Goal: Check status: Check status

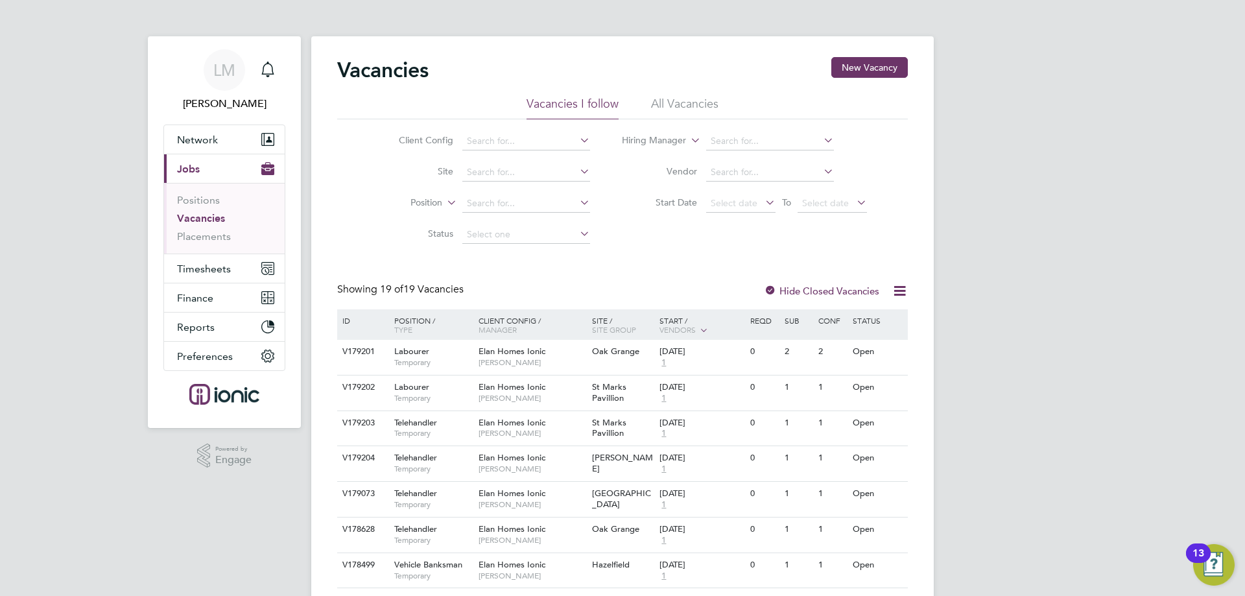
click at [390, 239] on label "Status" at bounding box center [416, 234] width 75 height 12
drag, startPoint x: 210, startPoint y: 263, endPoint x: 222, endPoint y: 248, distance: 18.8
click at [213, 263] on span "Timesheets" at bounding box center [204, 269] width 54 height 12
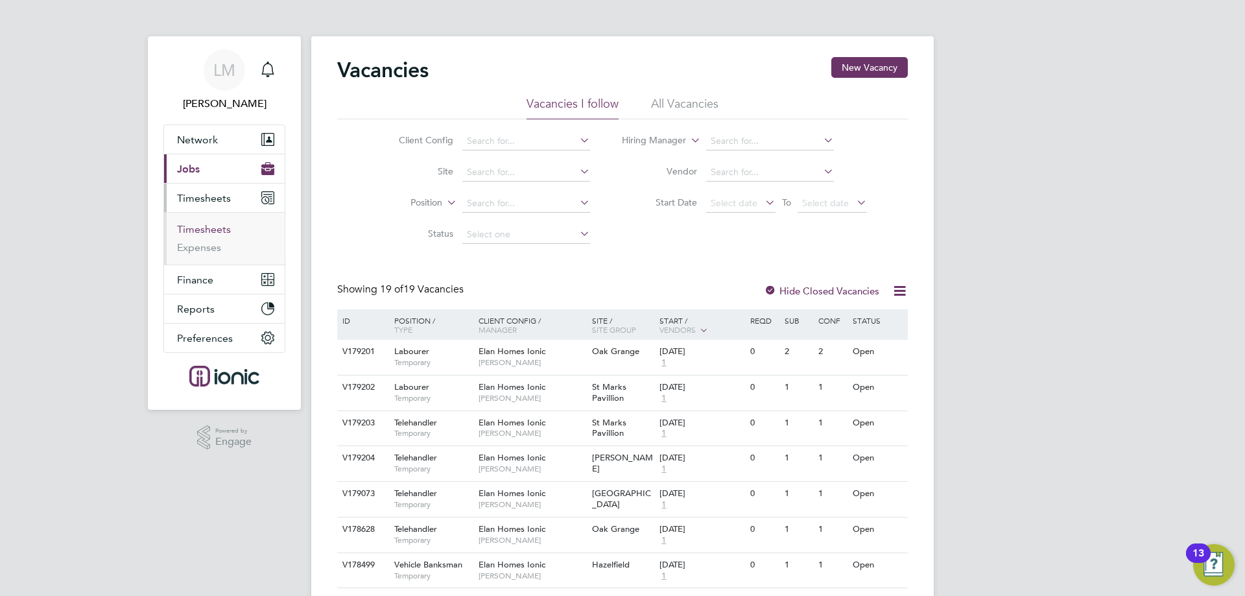
click at [214, 232] on link "Timesheets" at bounding box center [204, 229] width 54 height 12
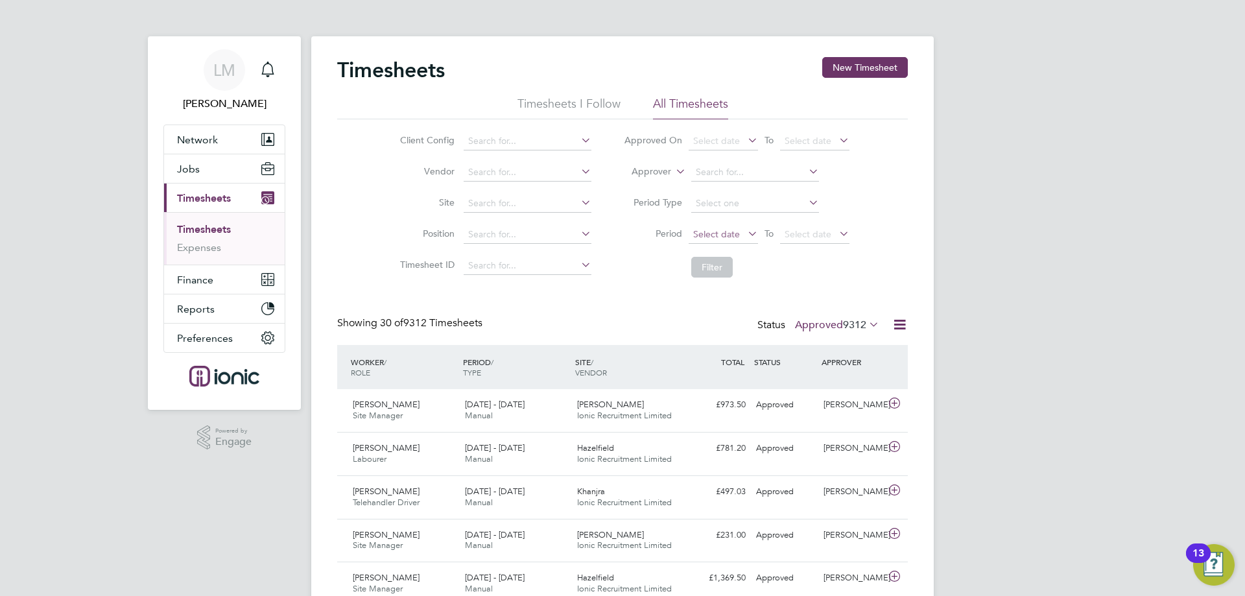
click at [731, 234] on span "Select date" at bounding box center [716, 234] width 47 height 12
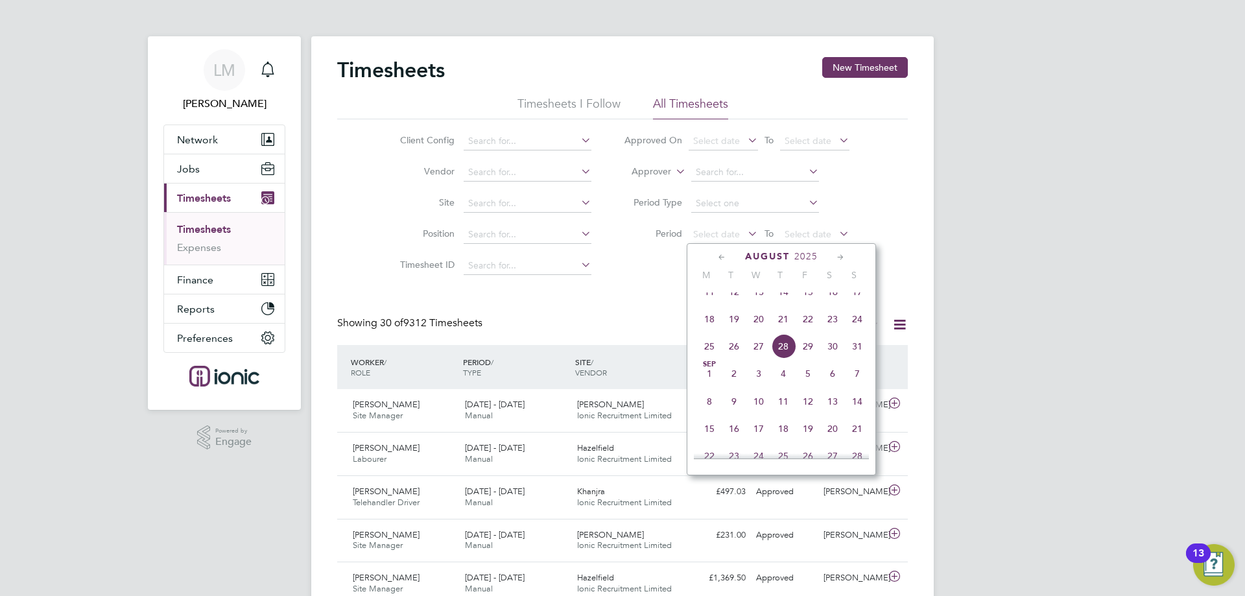
click at [714, 328] on span "18" at bounding box center [709, 319] width 25 height 25
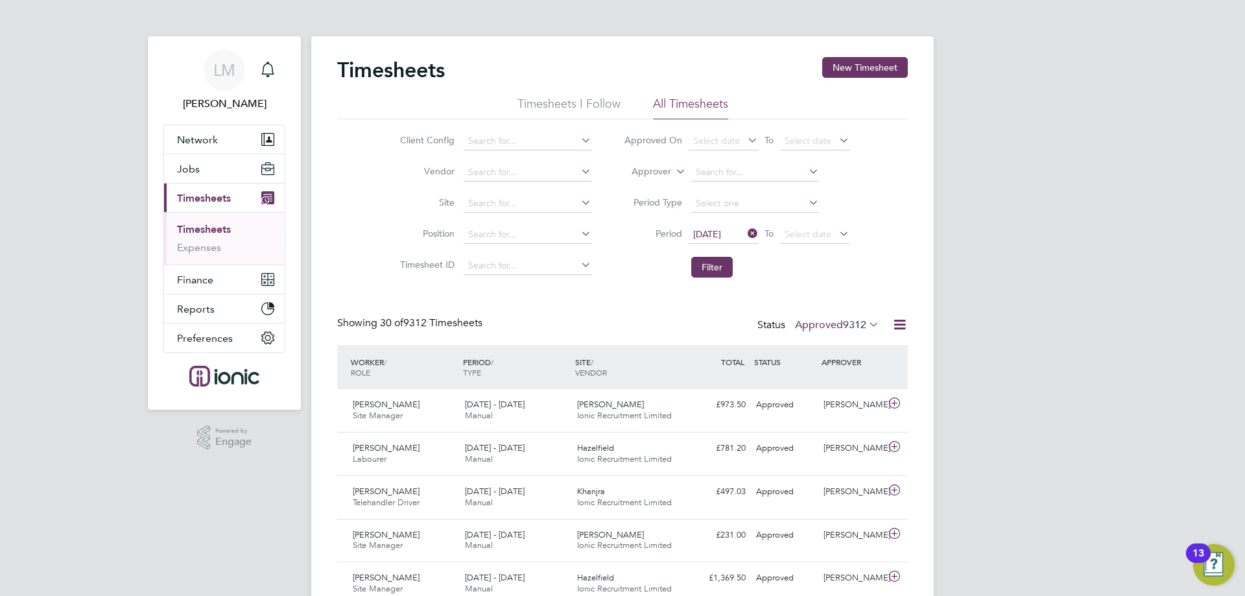
click at [831, 322] on label "Approved 9312" at bounding box center [837, 324] width 84 height 13
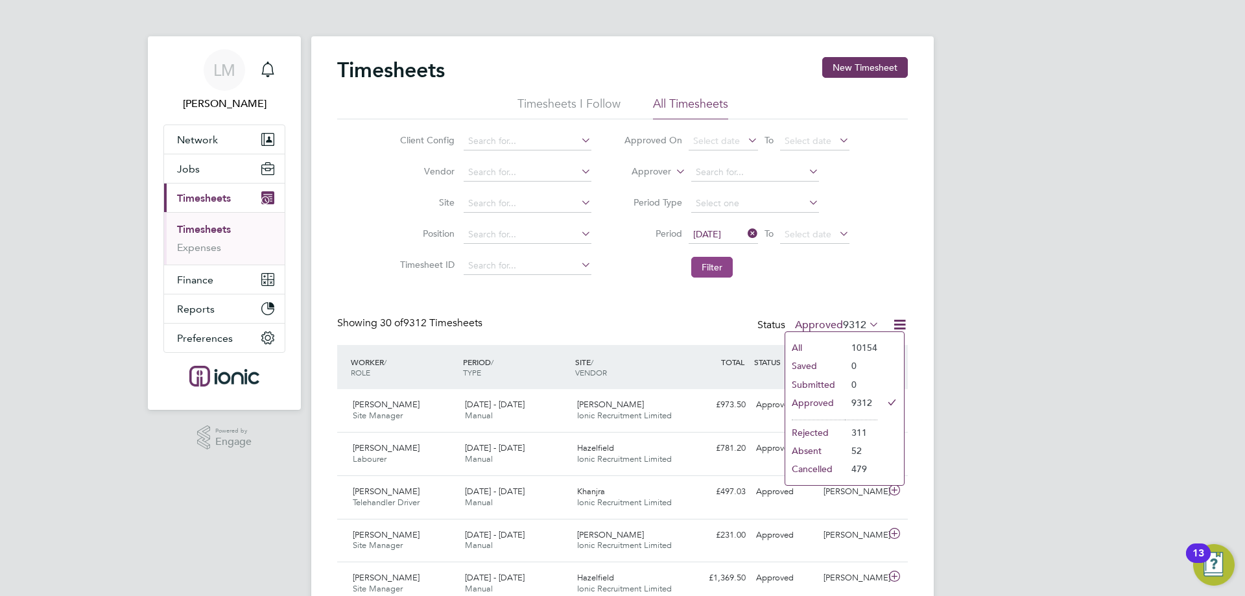
click at [705, 266] on button "Filter" at bounding box center [711, 267] width 41 height 21
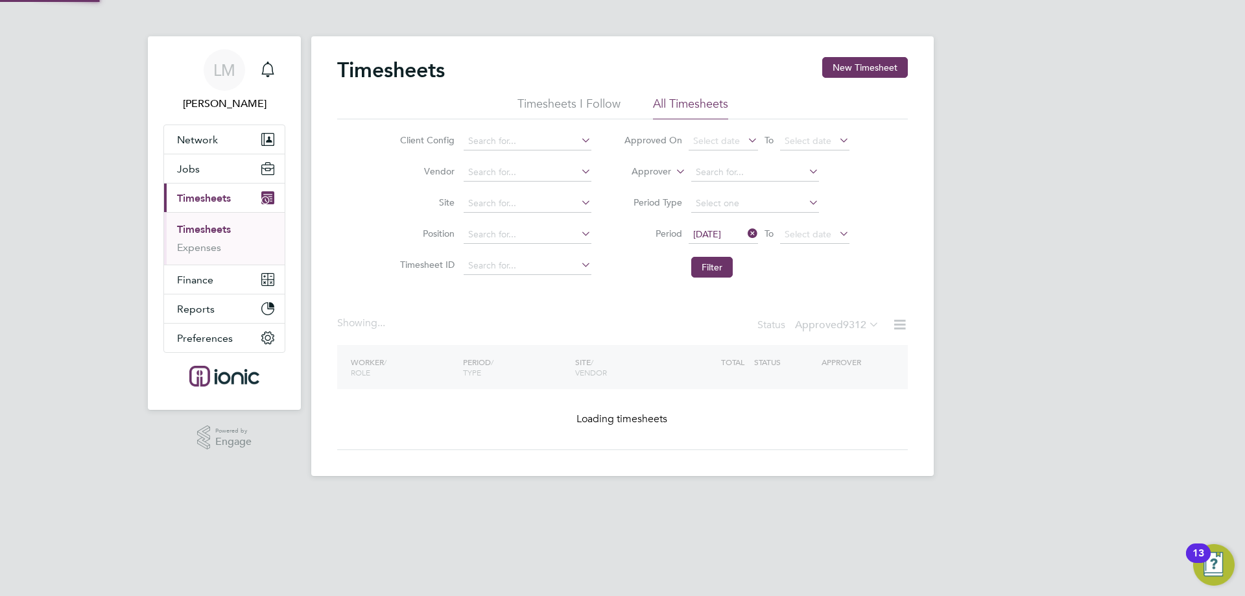
click at [703, 266] on button "Filter" at bounding box center [711, 267] width 41 height 21
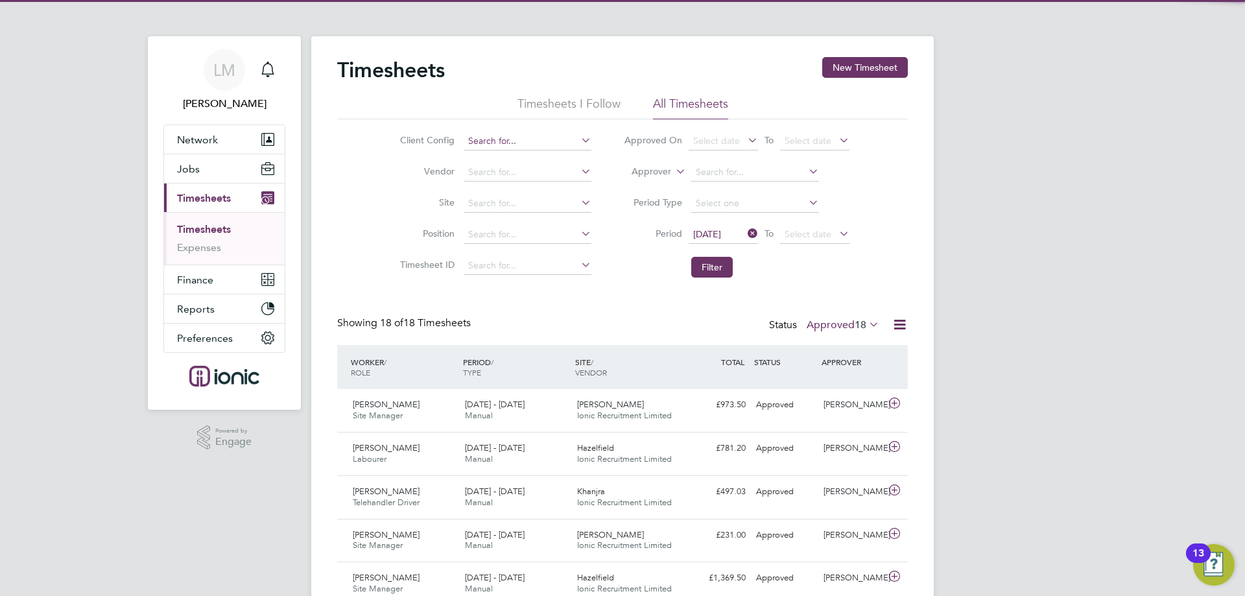
drag, startPoint x: 499, startPoint y: 148, endPoint x: 495, endPoint y: 142, distance: 7.0
click at [499, 148] on input at bounding box center [528, 141] width 128 height 18
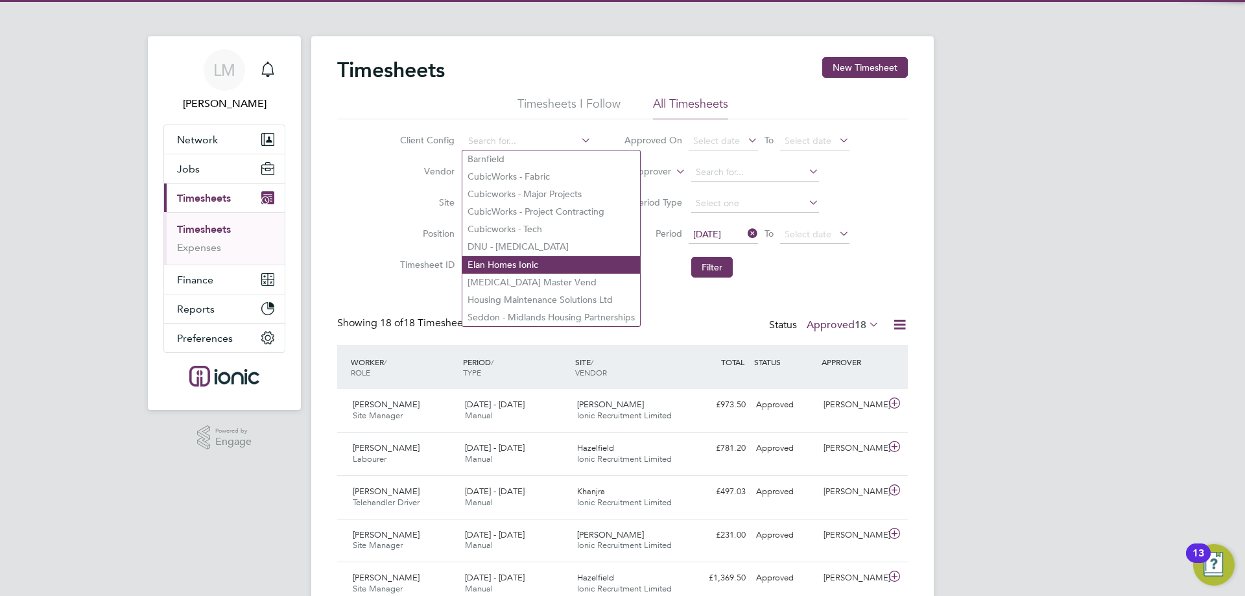
click at [513, 260] on li "Elan Homes Ionic" at bounding box center [551, 265] width 178 height 18
type input "Elan Homes Ionic"
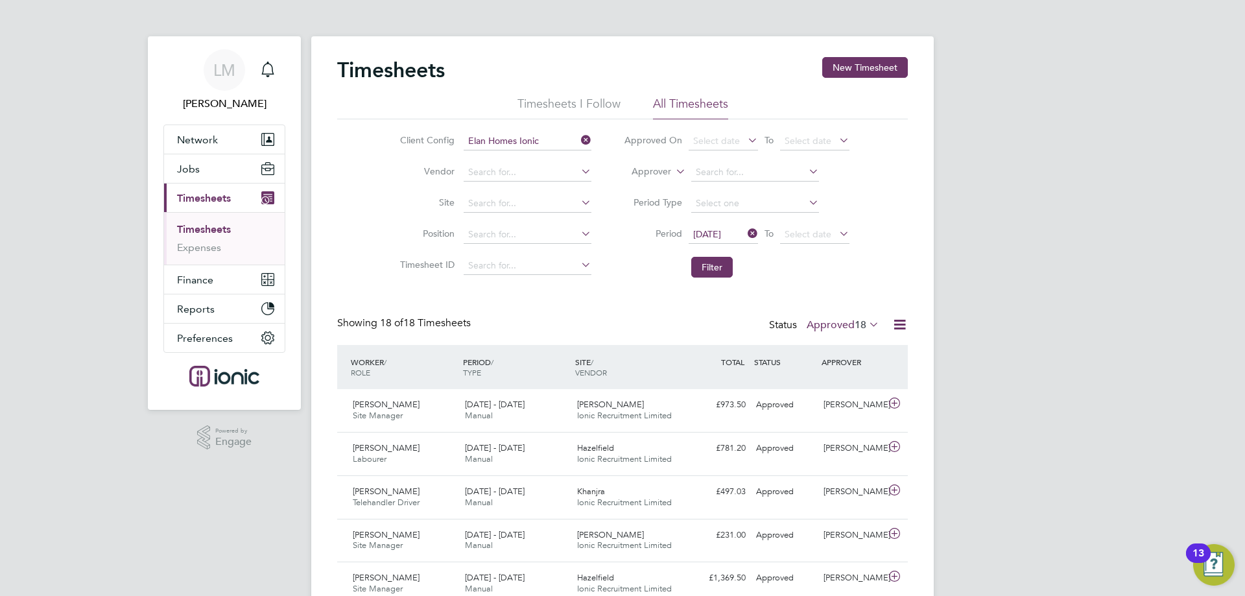
click at [683, 269] on li "Filter" at bounding box center [736, 267] width 258 height 34
click at [743, 271] on li "Filter" at bounding box center [736, 267] width 258 height 34
click at [705, 261] on button "Filter" at bounding box center [711, 267] width 41 height 21
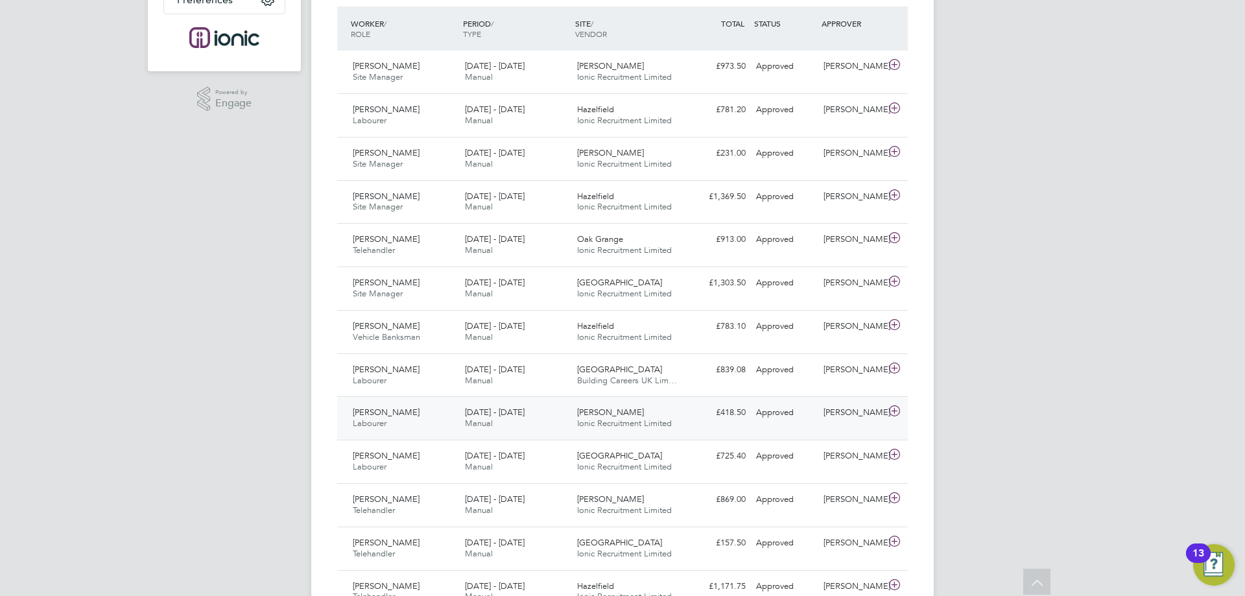
click at [495, 429] on div "18 - 24 Aug 2025 Manual" at bounding box center [516, 418] width 112 height 32
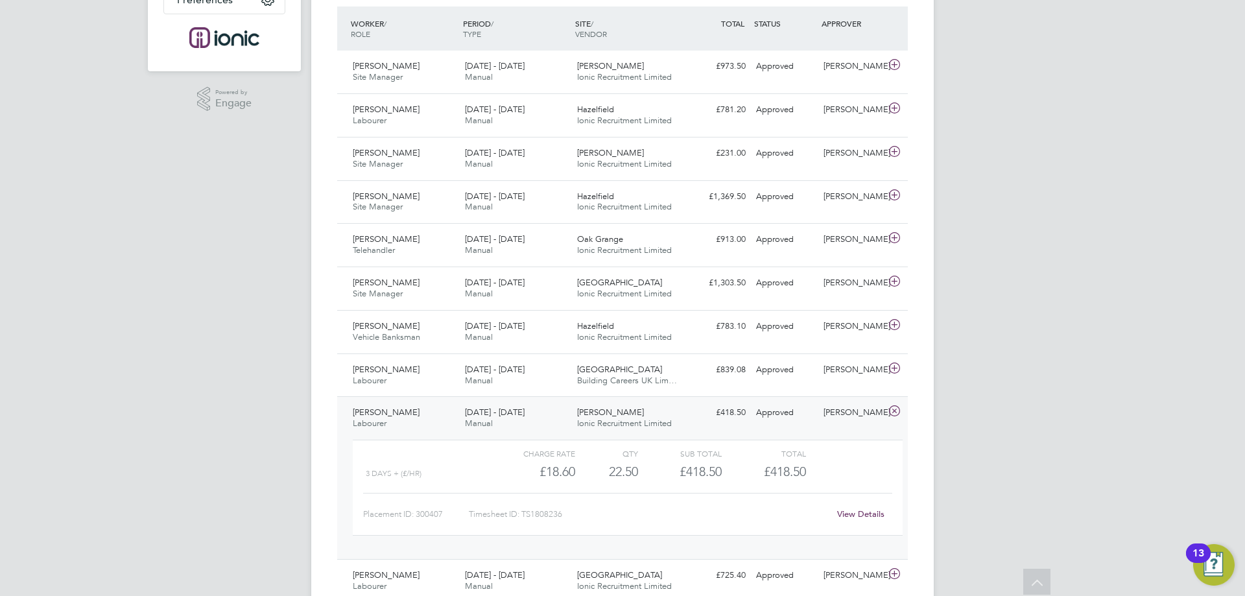
click at [848, 510] on link "View Details" at bounding box center [860, 513] width 47 height 11
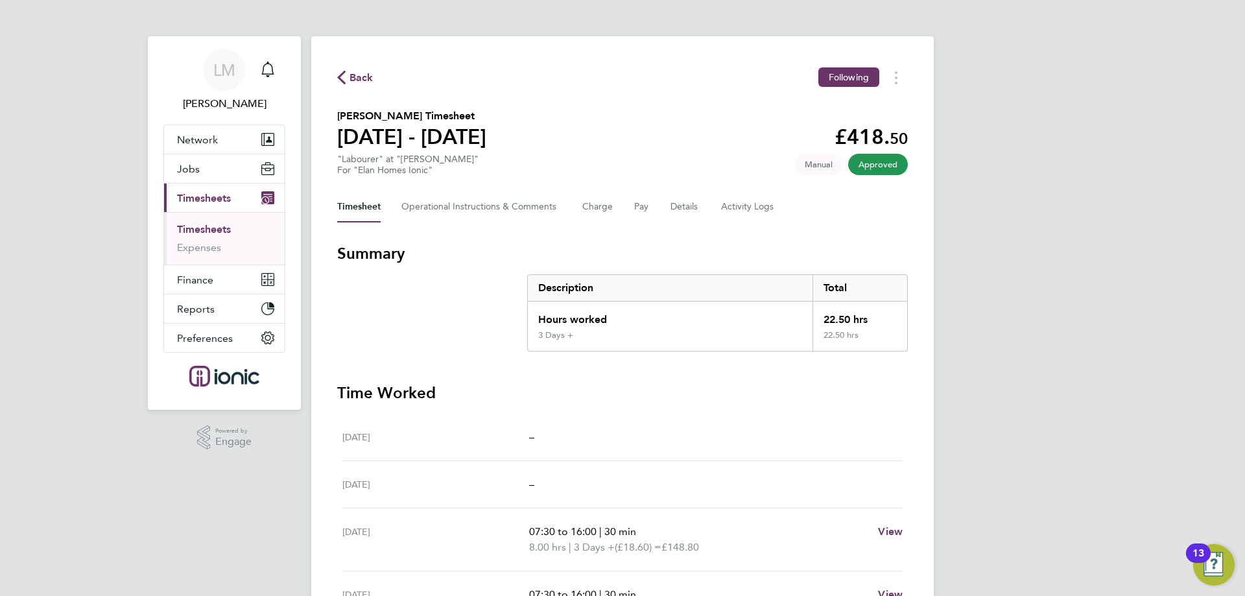
click at [669, 209] on div "Timesheet Operational Instructions & Comments Charge Pay Details Activity Logs" at bounding box center [622, 206] width 570 height 31
click at [688, 205] on button "Details" at bounding box center [685, 206] width 30 height 31
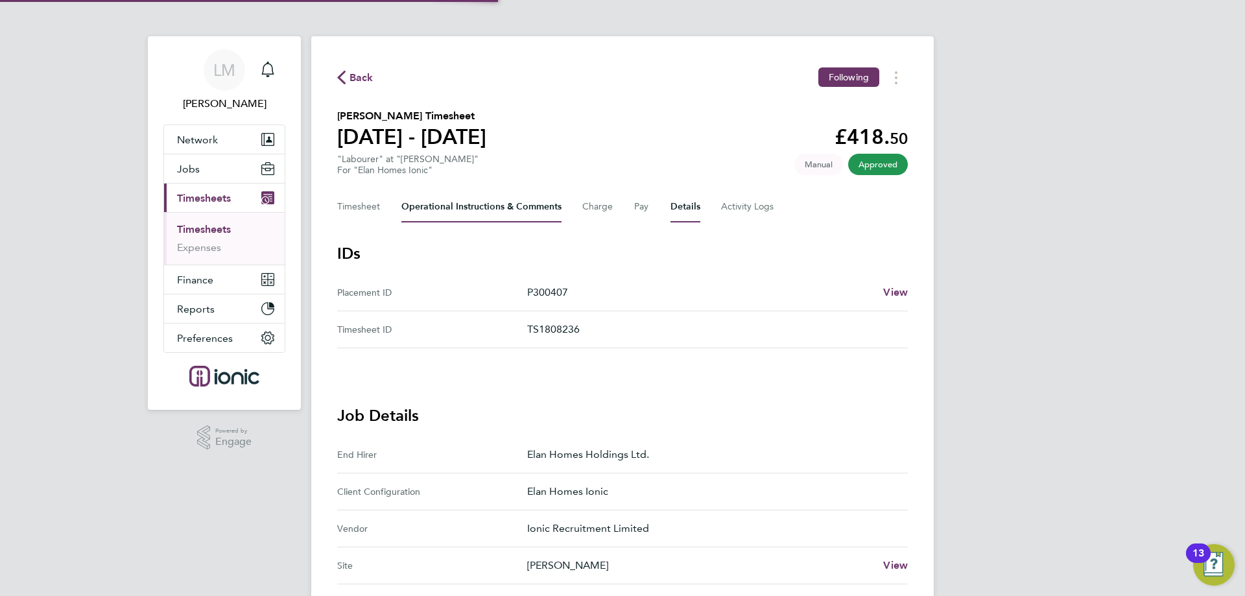
click at [499, 206] on Comments-tab "Operational Instructions & Comments" at bounding box center [481, 206] width 160 height 31
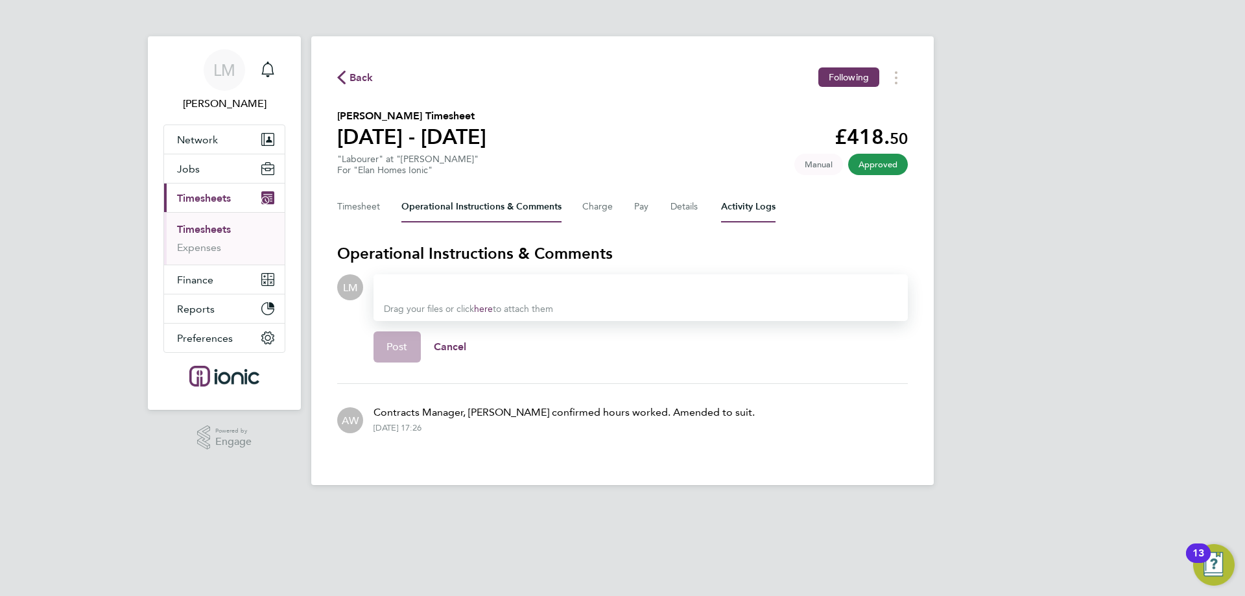
click at [751, 206] on Logs-tab "Activity Logs" at bounding box center [748, 206] width 54 height 31
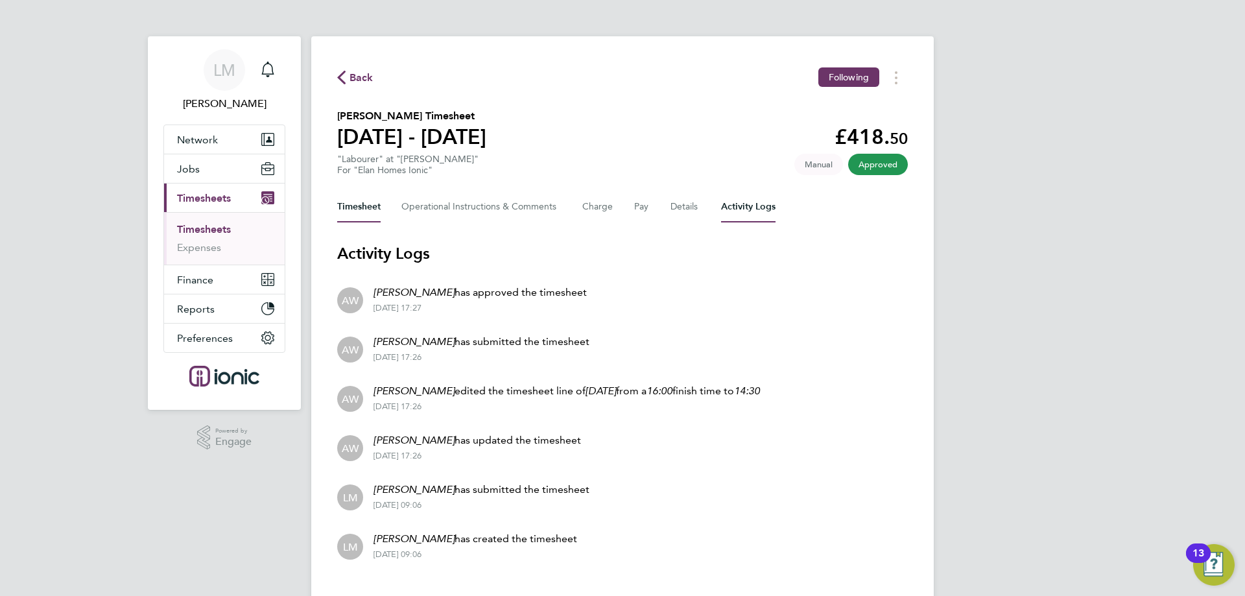
click at [371, 209] on button "Timesheet" at bounding box center [358, 206] width 43 height 31
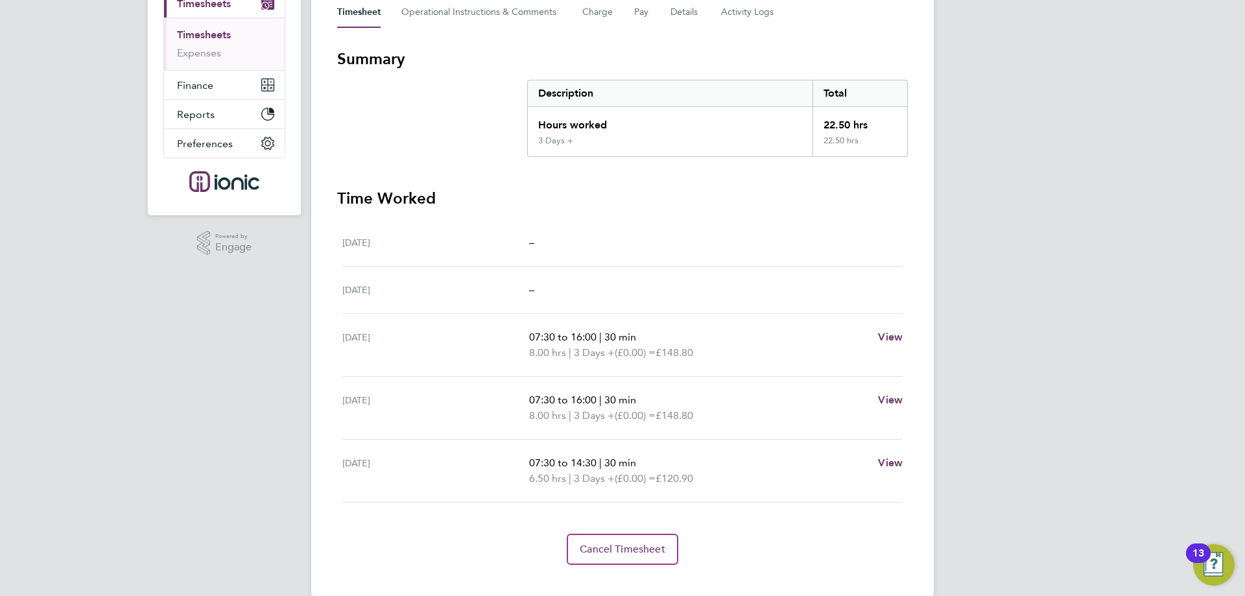
scroll to position [183, 0]
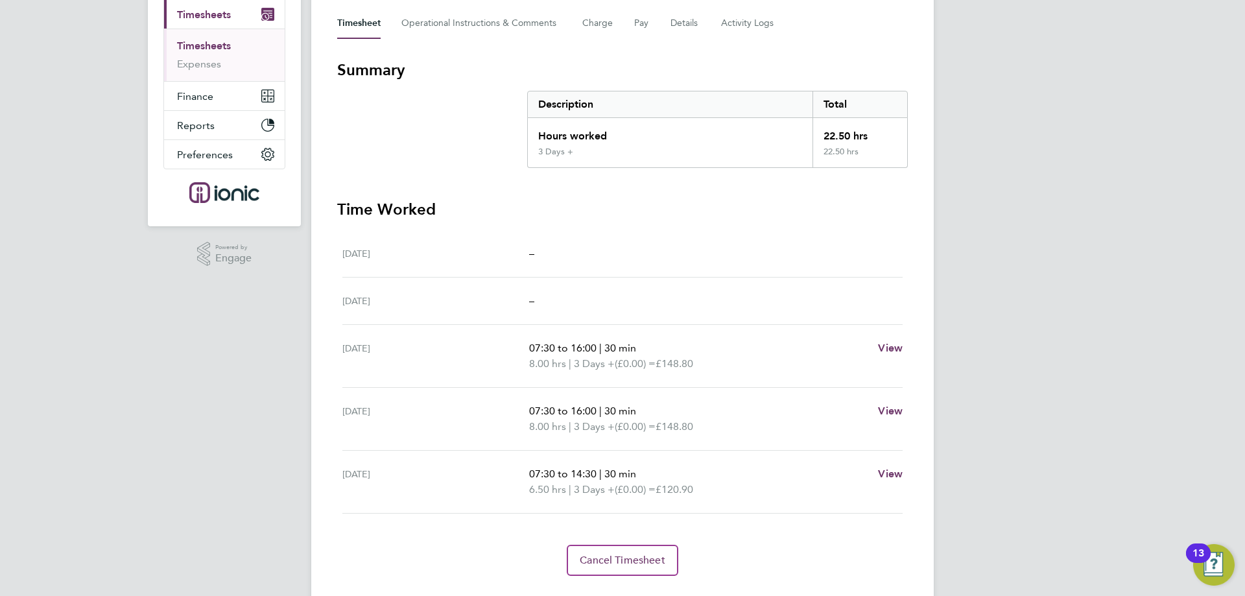
click at [421, 131] on section "Summary Description Total Hours worked 22.50 hrs 3 Days + 22.50 hrs" at bounding box center [622, 114] width 570 height 108
drag, startPoint x: 38, startPoint y: 517, endPoint x: 183, endPoint y: 297, distance: 263.6
click at [39, 517] on div "LM Laura Moody Notifications Applications: Network Team Members Businesses Site…" at bounding box center [622, 222] width 1245 height 811
click at [220, 403] on div "LM Laura Moody Notifications Applications: Network Team Members Businesses Site…" at bounding box center [622, 222] width 1245 height 811
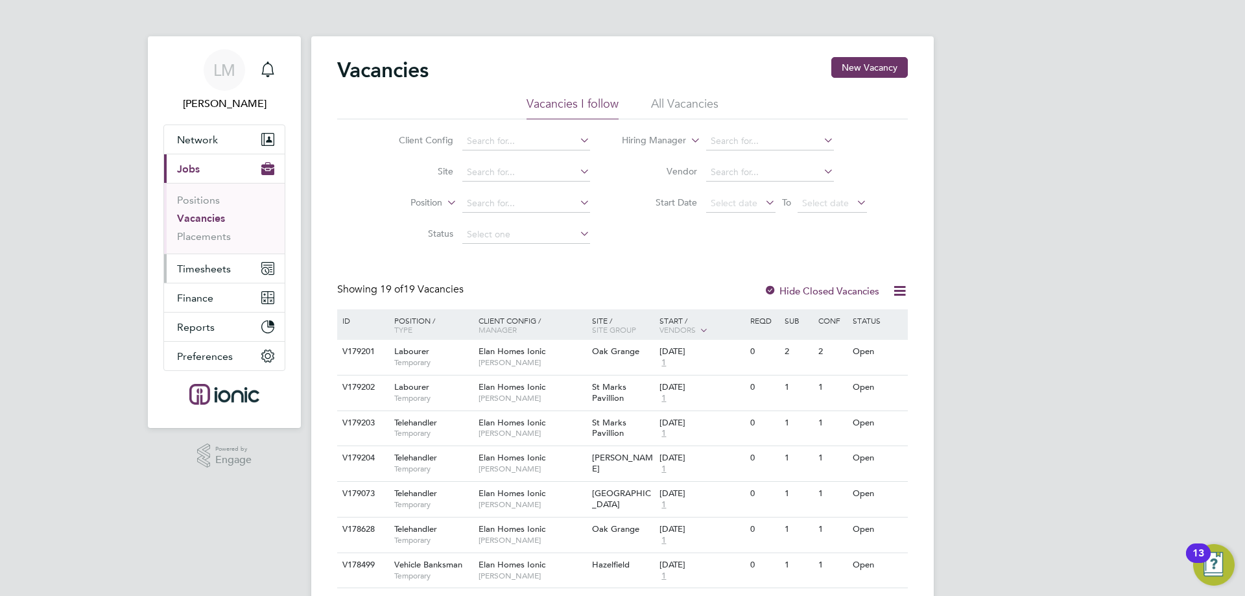
click at [181, 261] on button "Timesheets" at bounding box center [224, 268] width 121 height 29
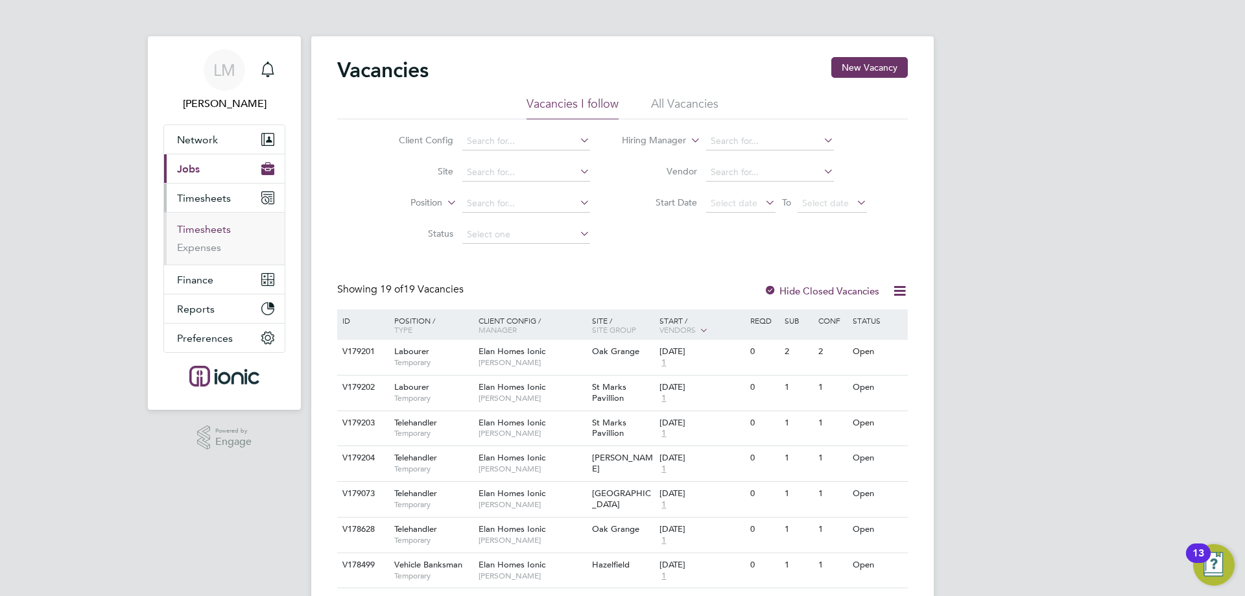
click at [216, 224] on link "Timesheets" at bounding box center [204, 229] width 54 height 12
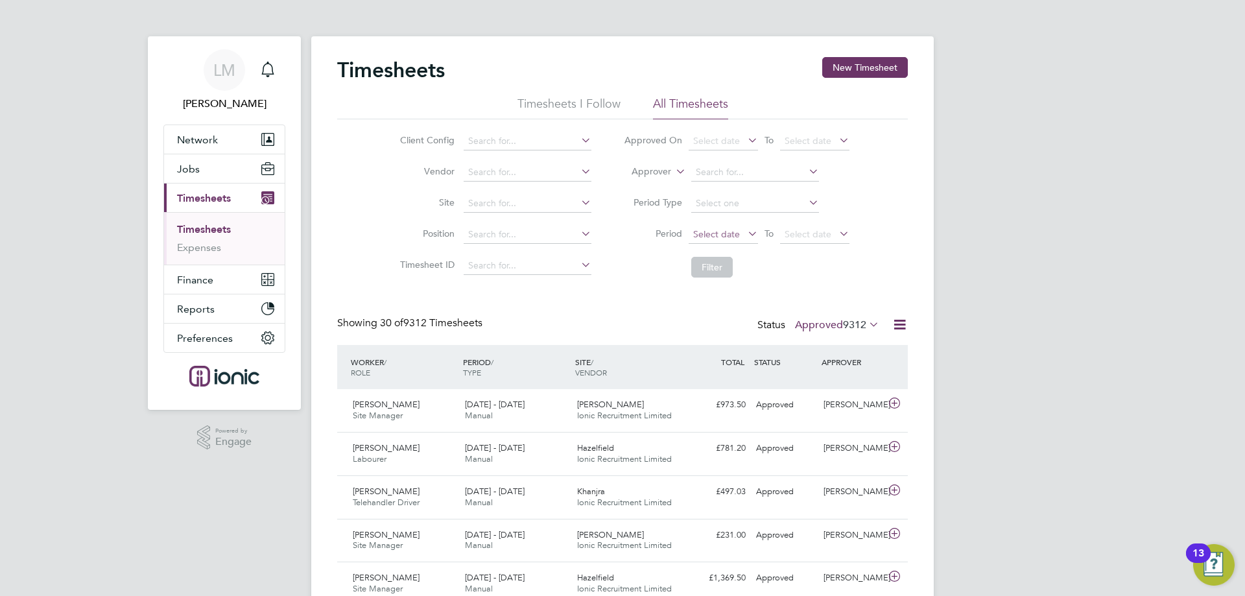
click at [707, 238] on span "Select date" at bounding box center [716, 234] width 47 height 12
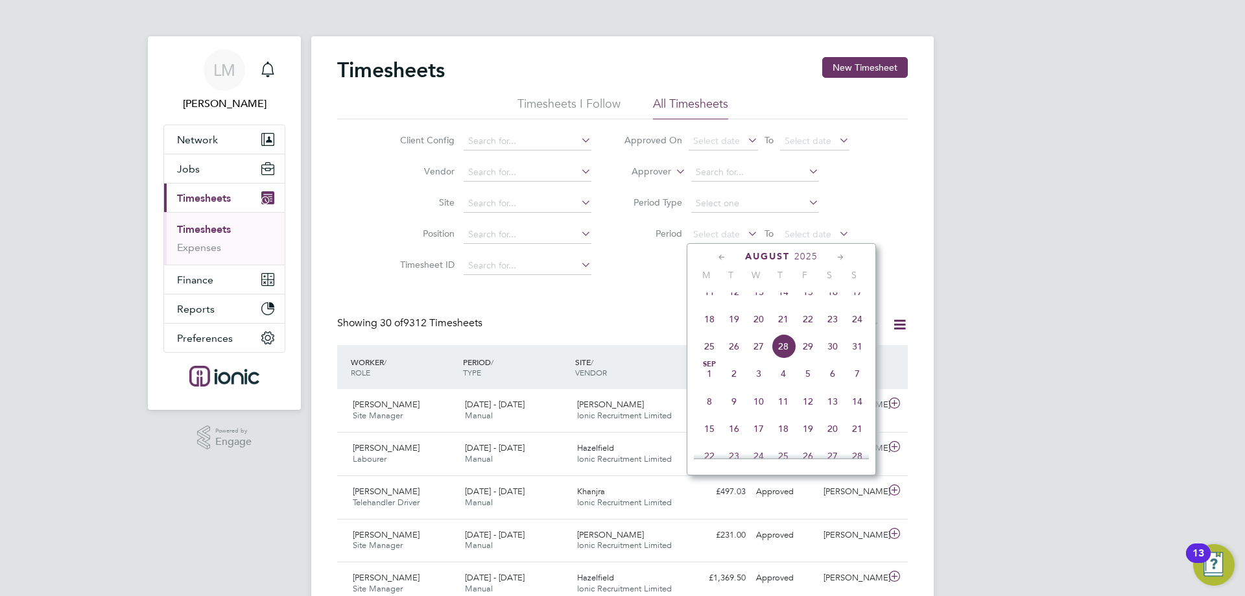
click at [707, 331] on span "18" at bounding box center [709, 319] width 25 height 25
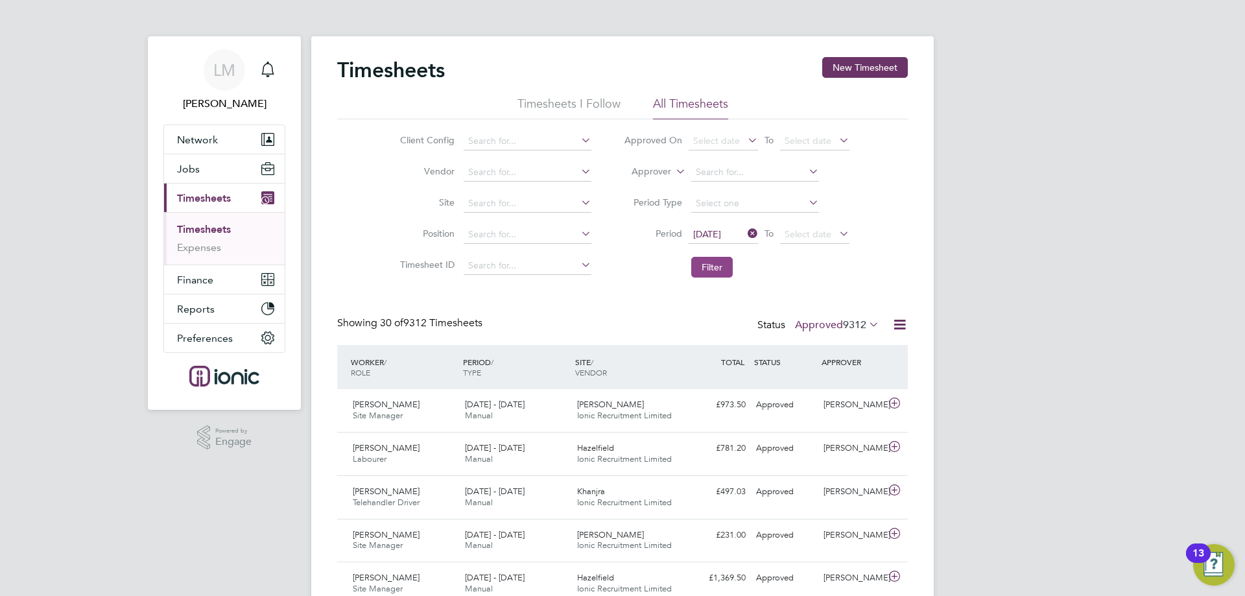
click at [707, 262] on button "Filter" at bounding box center [711, 267] width 41 height 21
click at [535, 138] on input at bounding box center [528, 141] width 128 height 18
drag, startPoint x: 514, startPoint y: 256, endPoint x: 574, endPoint y: 259, distance: 60.3
click at [513, 256] on li "Elan Homes Ionic" at bounding box center [551, 265] width 178 height 18
type input "Elan Homes Ionic"
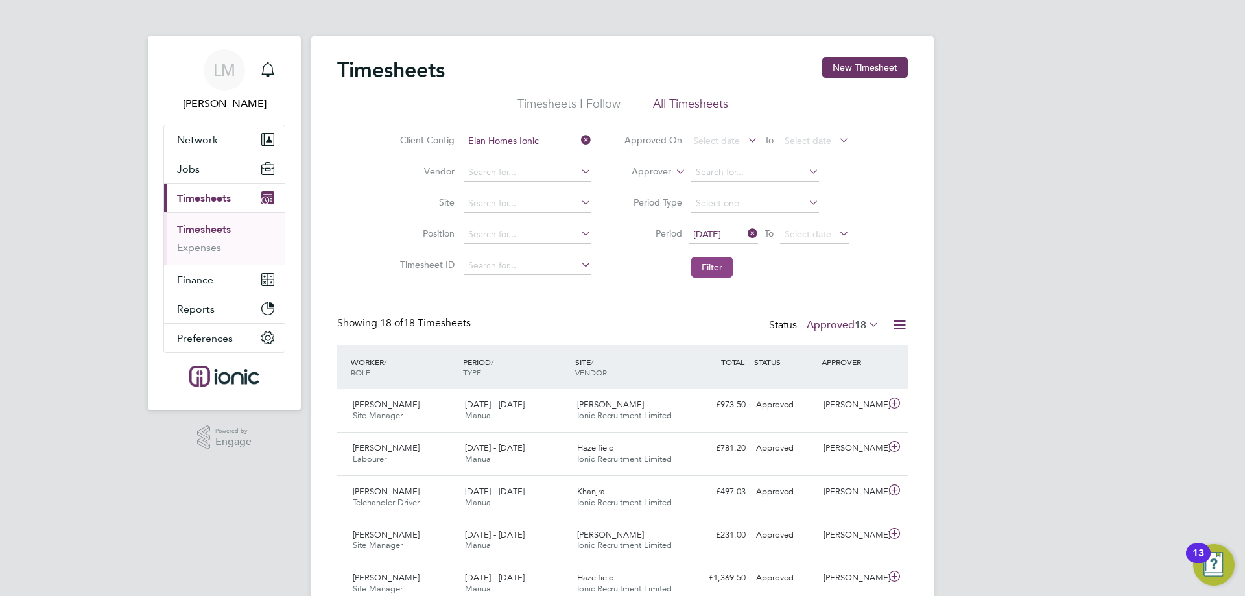
click at [704, 268] on button "Filter" at bounding box center [711, 267] width 41 height 21
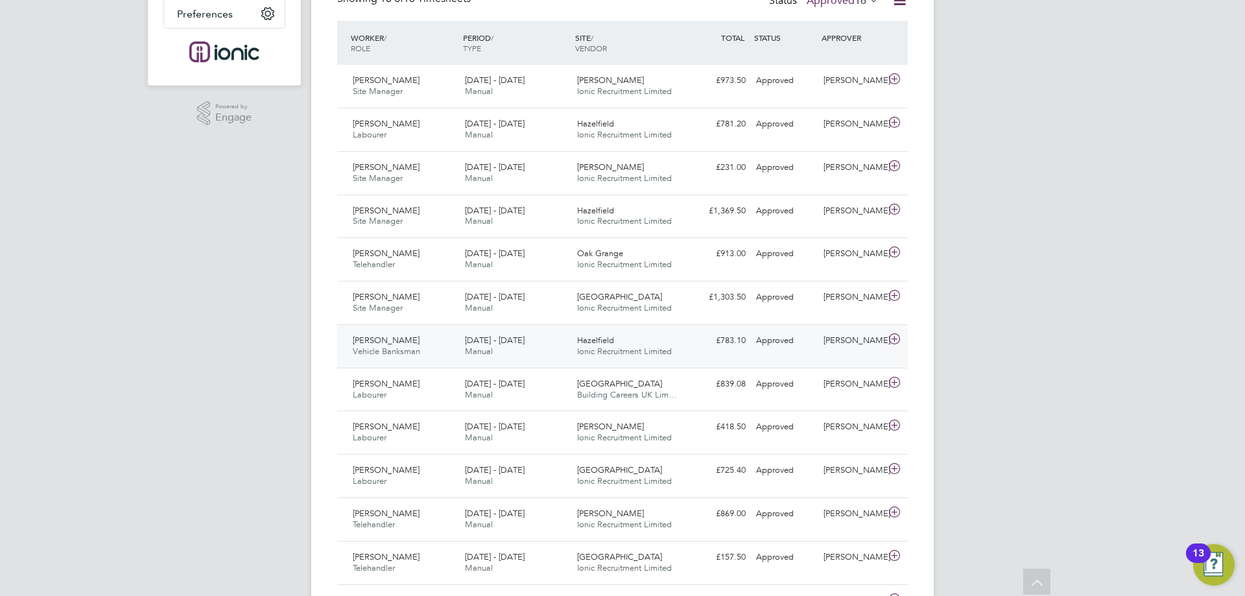
click at [421, 338] on div "Gurjit Singh Vehicle Banksman 18 - 24 Aug 2025" at bounding box center [403, 346] width 112 height 32
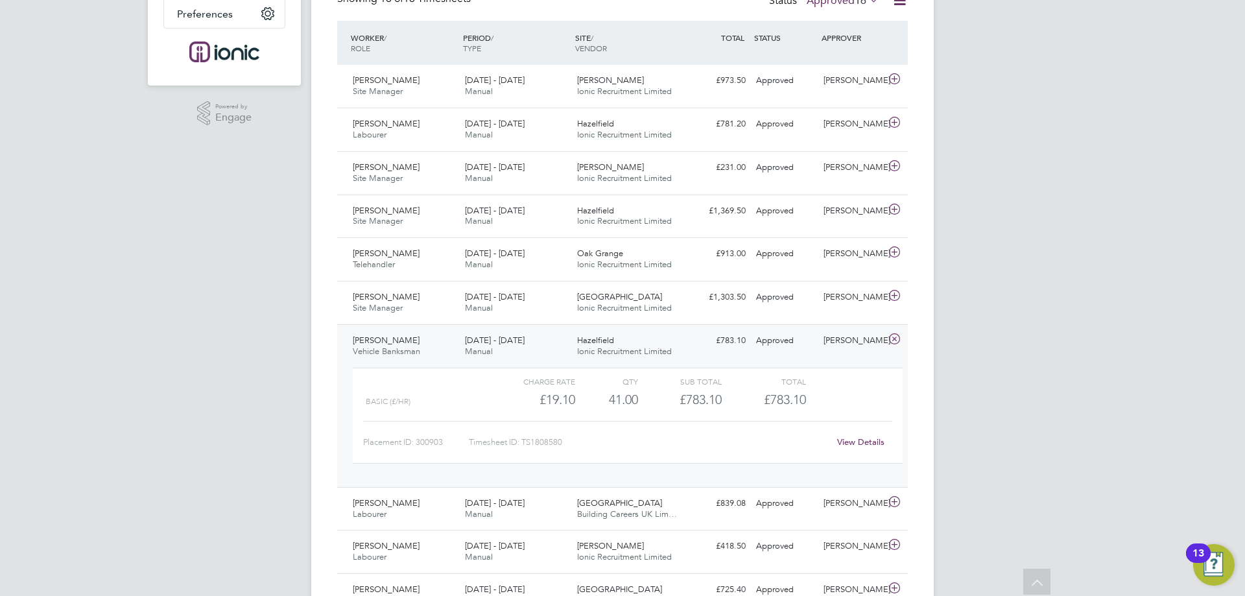
click at [871, 438] on link "View Details" at bounding box center [860, 441] width 47 height 11
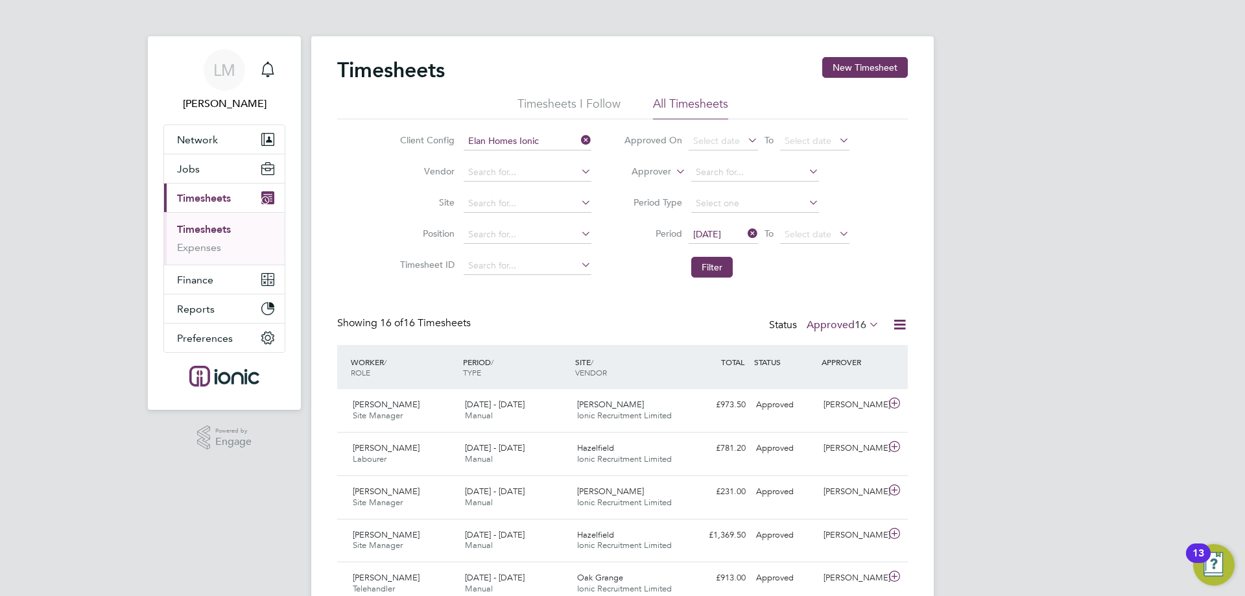
click at [720, 241] on span "[DATE]" at bounding box center [722, 235] width 69 height 18
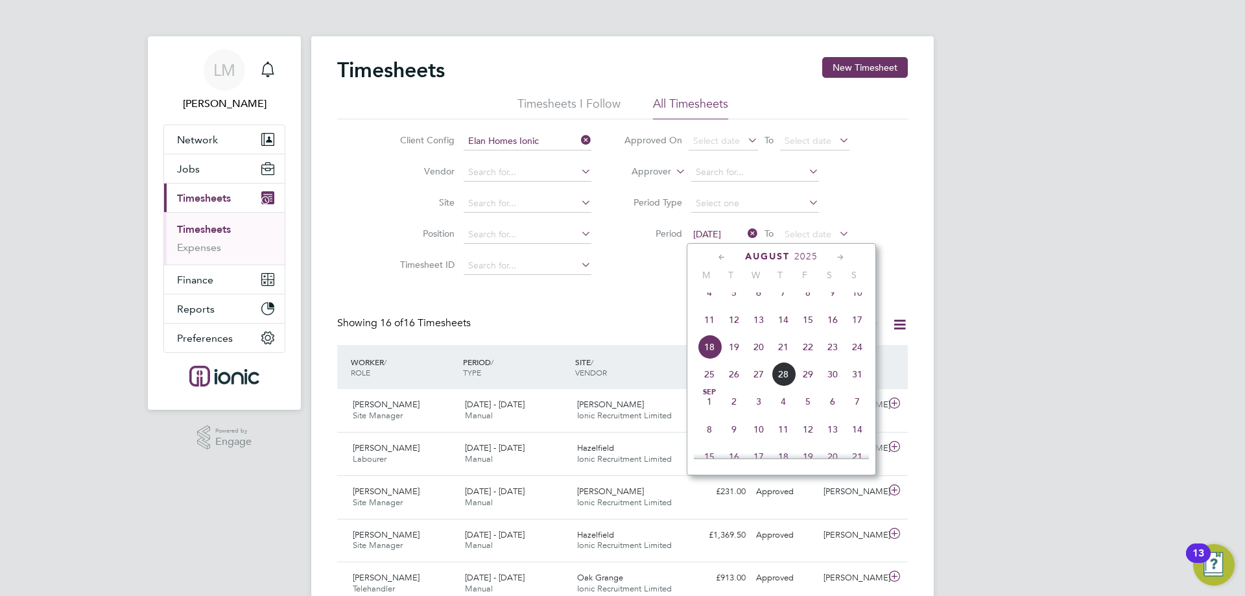
click at [710, 330] on span "11" at bounding box center [709, 319] width 25 height 25
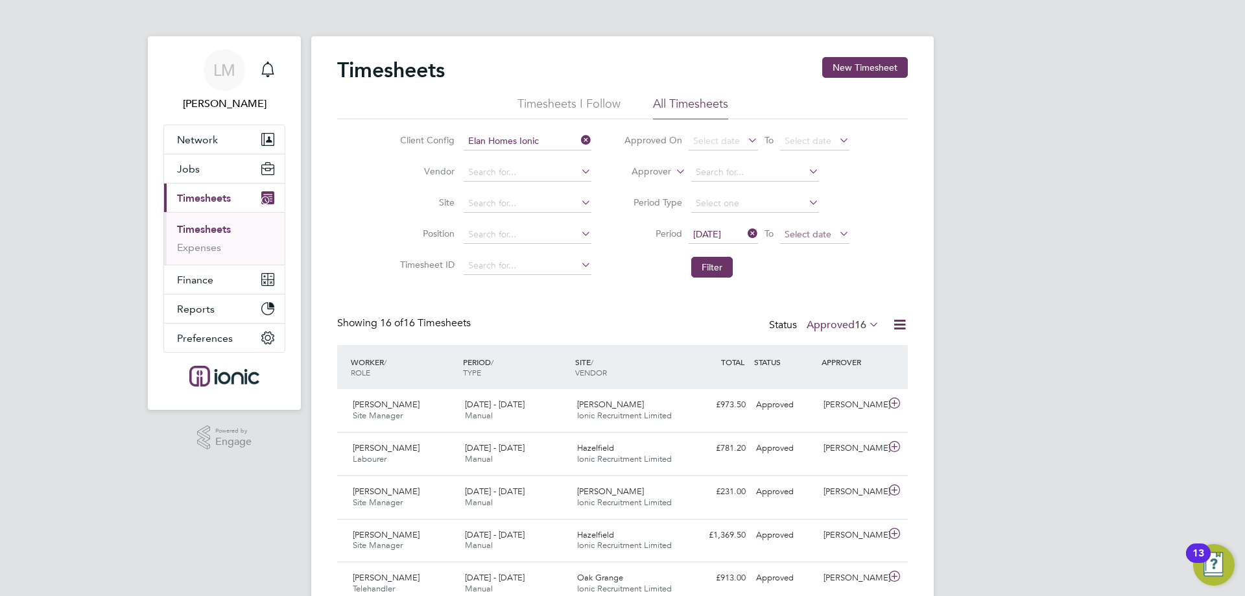
click at [786, 228] on span "Select date" at bounding box center [814, 235] width 69 height 18
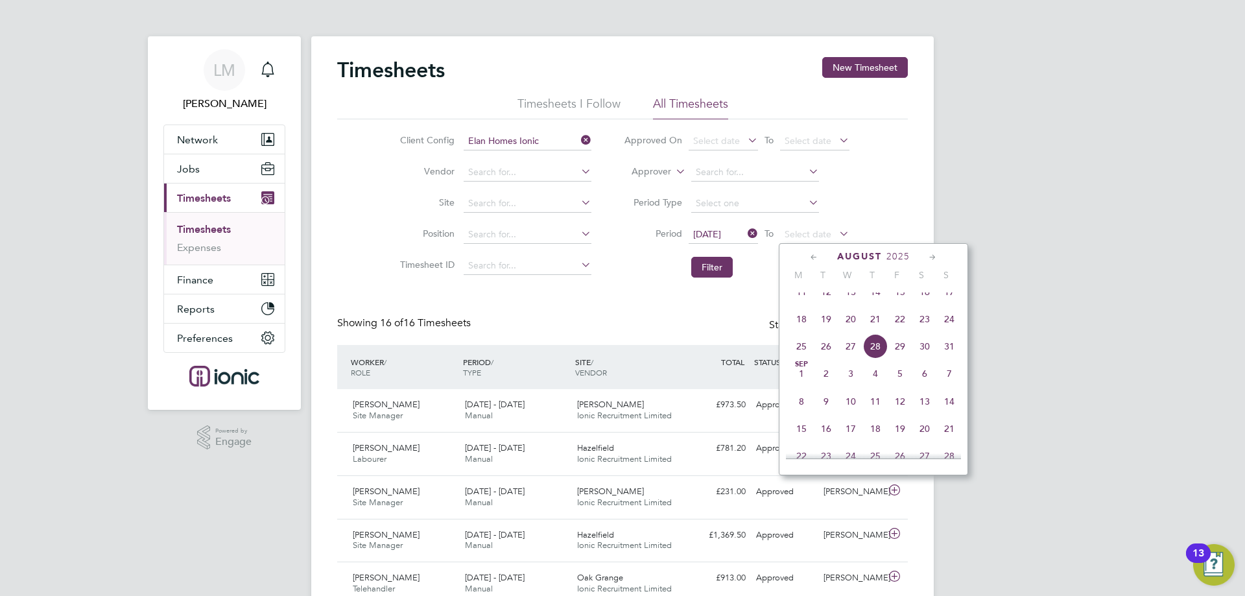
click at [950, 304] on span "17" at bounding box center [949, 291] width 25 height 25
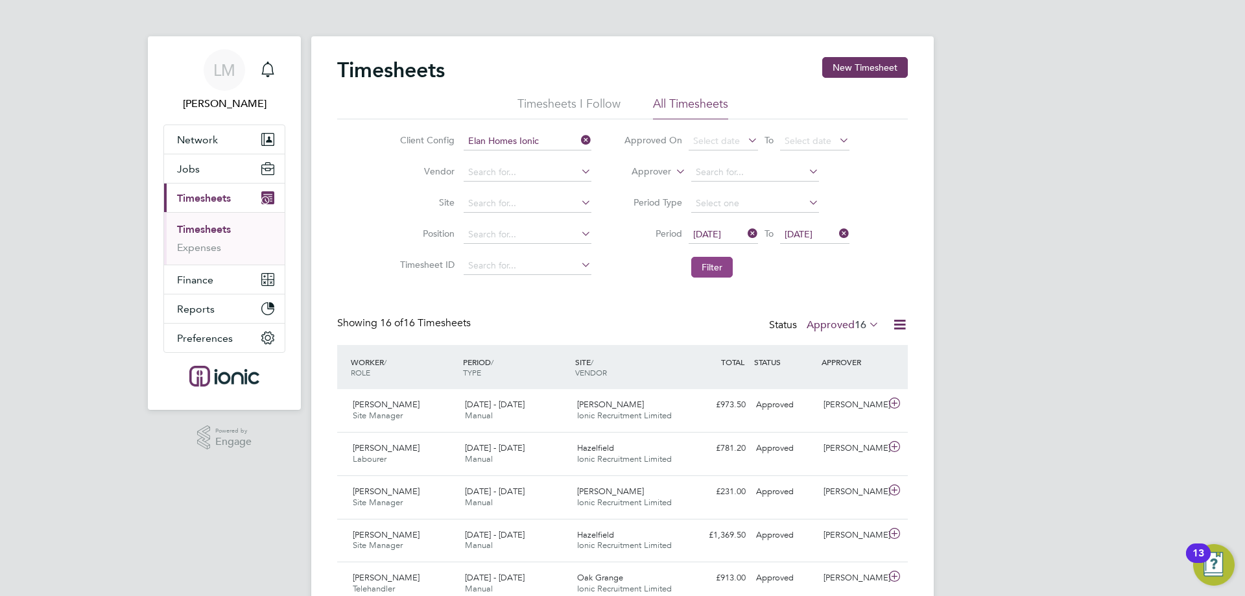
click at [704, 273] on button "Filter" at bounding box center [711, 267] width 41 height 21
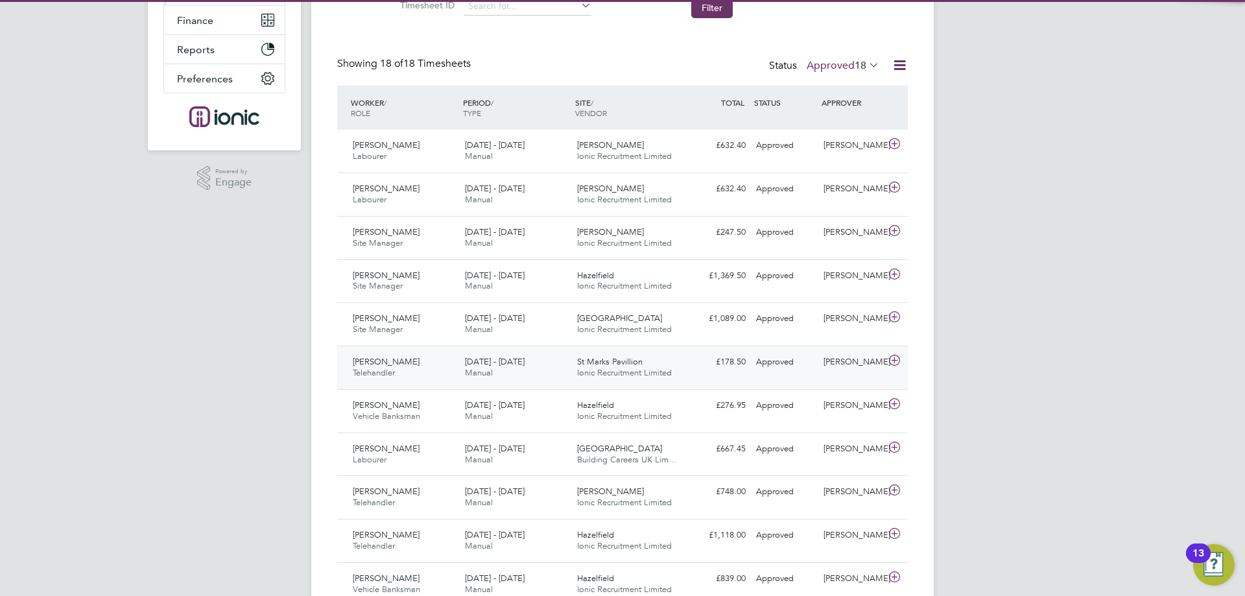
scroll to position [6, 6]
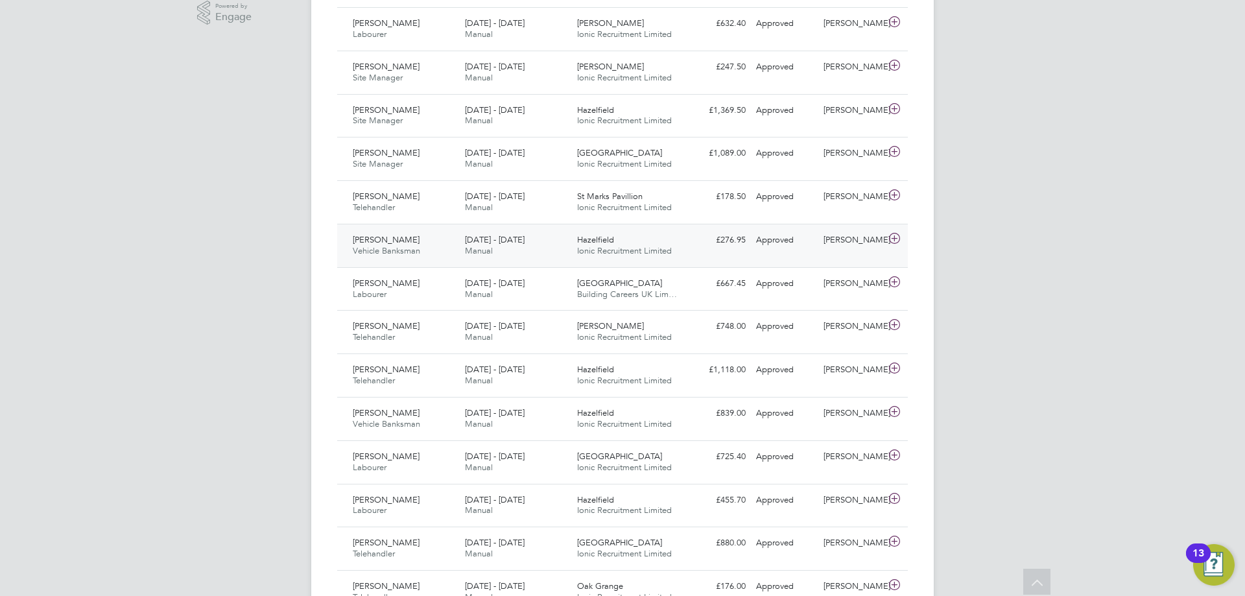
click at [437, 257] on div "Gurjit Singh Vehicle Banksman 11 - 17 Aug 2025" at bounding box center [403, 245] width 112 height 32
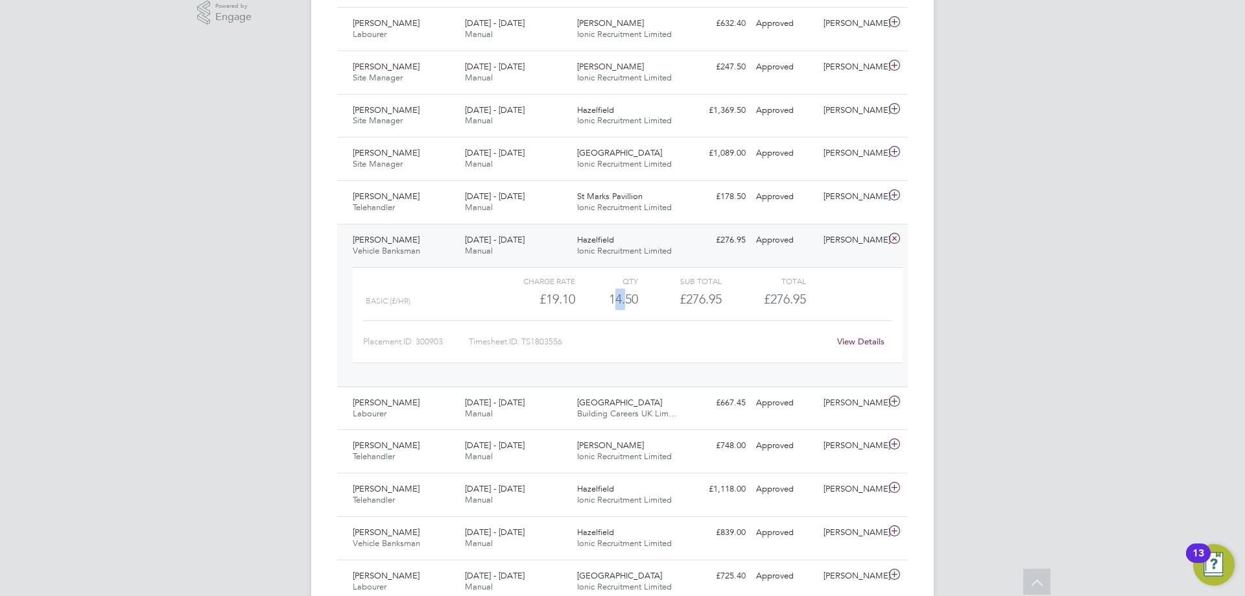
click at [658, 301] on div "Basic (£/HR) £19.10 14.5 14.50 15 £276.95 £276.95" at bounding box center [628, 298] width 550 height 21
click at [866, 340] on link "View Details" at bounding box center [860, 341] width 47 height 11
click at [865, 341] on link "View Details" at bounding box center [860, 341] width 47 height 11
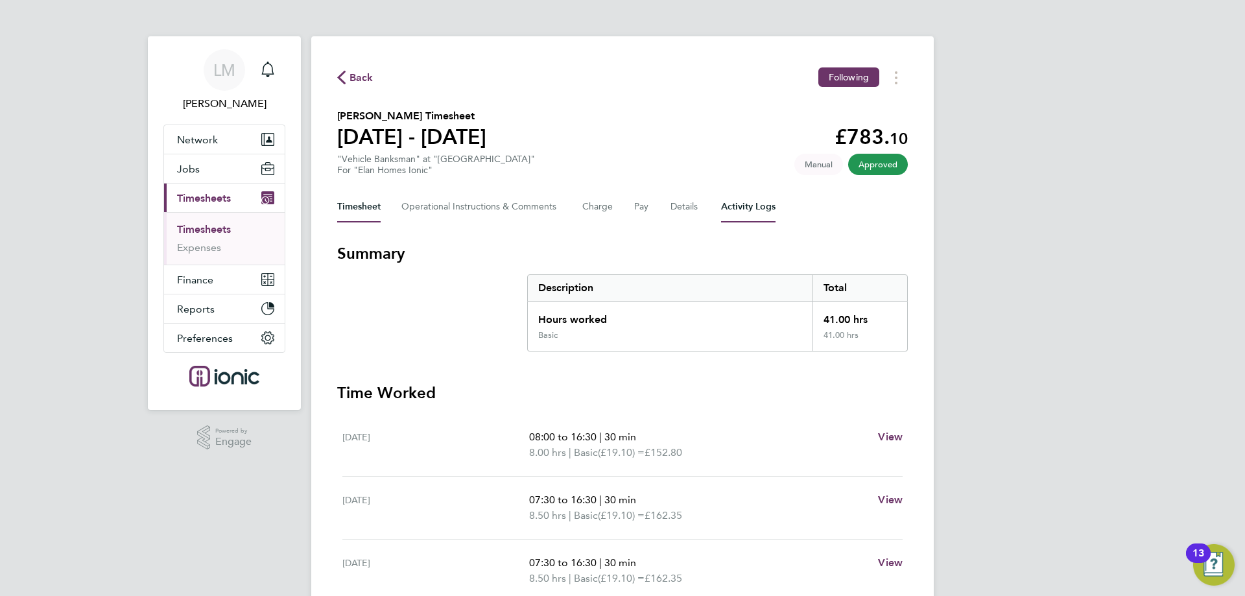
click at [728, 207] on Logs-tab "Activity Logs" at bounding box center [748, 206] width 54 height 31
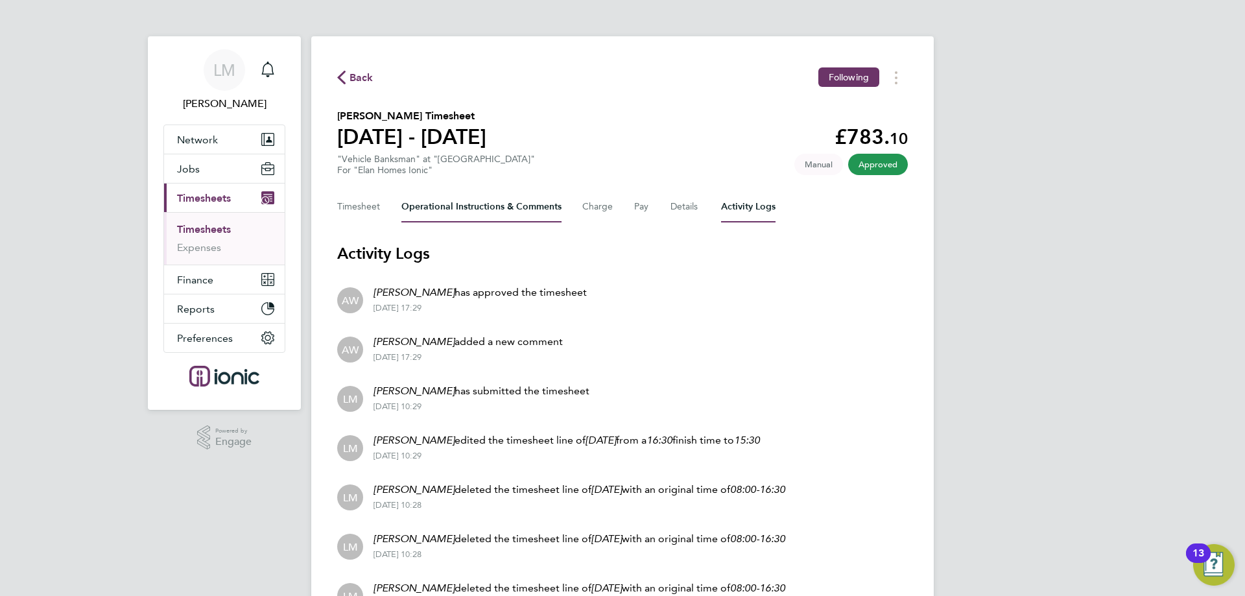
click at [458, 211] on Comments-tab "Operational Instructions & Comments" at bounding box center [481, 206] width 160 height 31
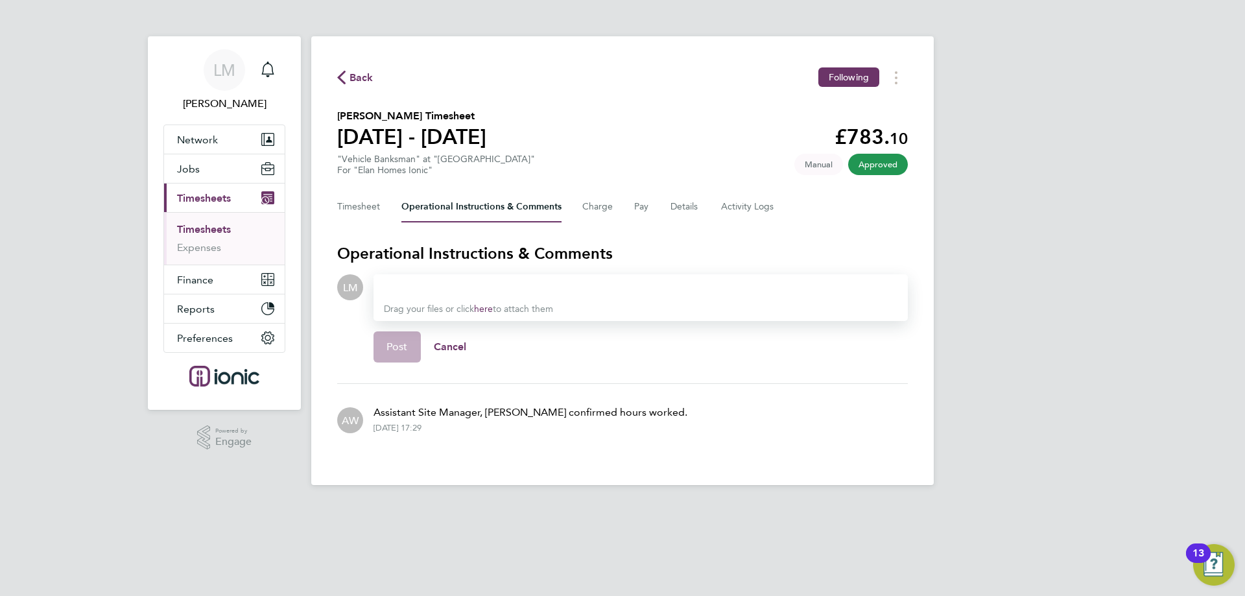
click at [799, 217] on div "Timesheet Operational Instructions & Comments Charge Pay Details Activity Logs" at bounding box center [622, 206] width 570 height 31
click at [768, 207] on Logs-tab "Activity Logs" at bounding box center [748, 206] width 54 height 31
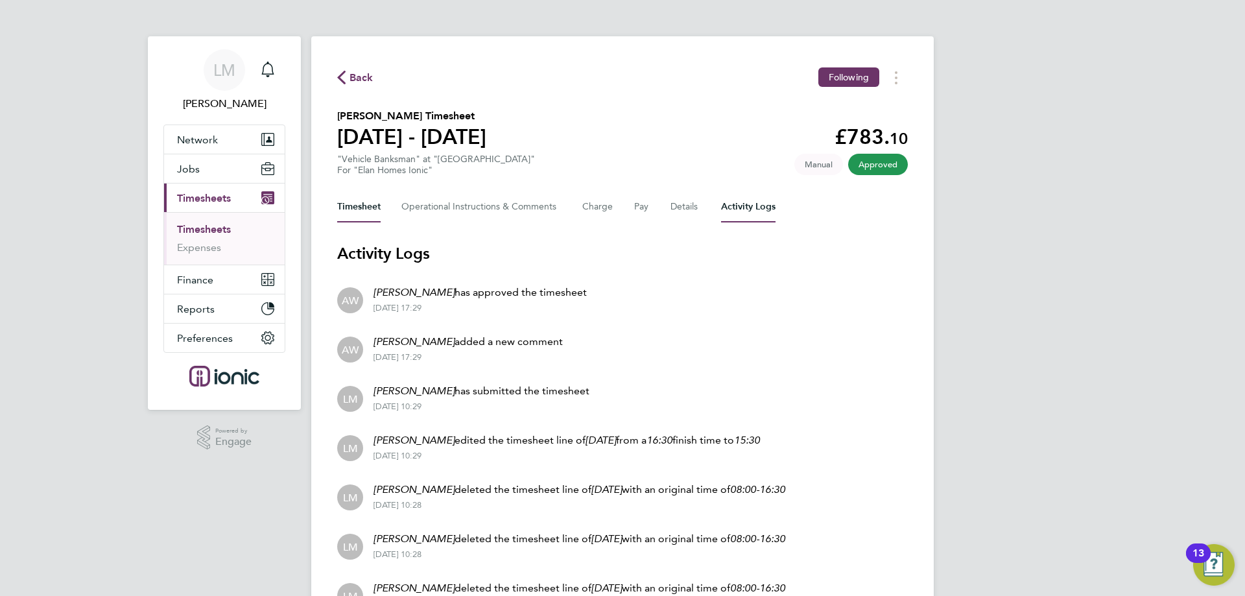
click at [375, 206] on button "Timesheet" at bounding box center [358, 206] width 43 height 31
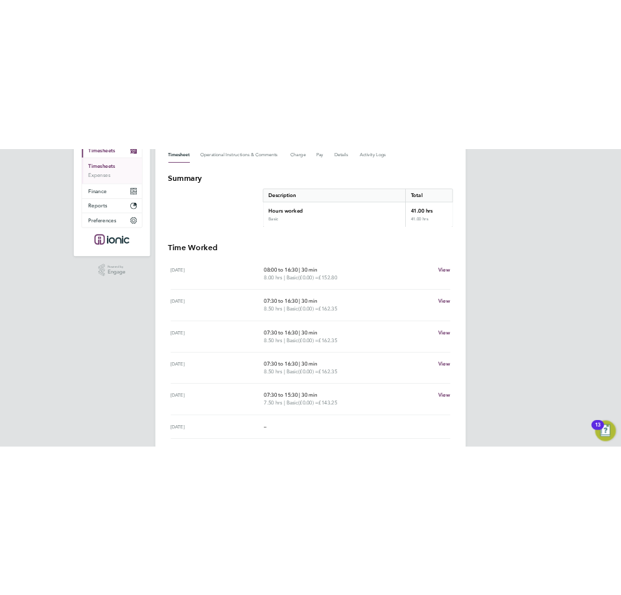
scroll to position [183, 0]
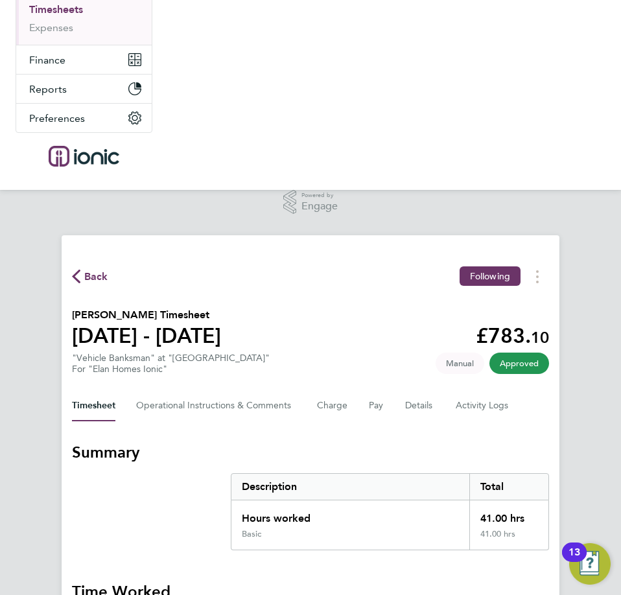
click at [187, 200] on div ".st0{fill:#C0C1C2;} Powered by Engage" at bounding box center [310, 207] width 621 height 35
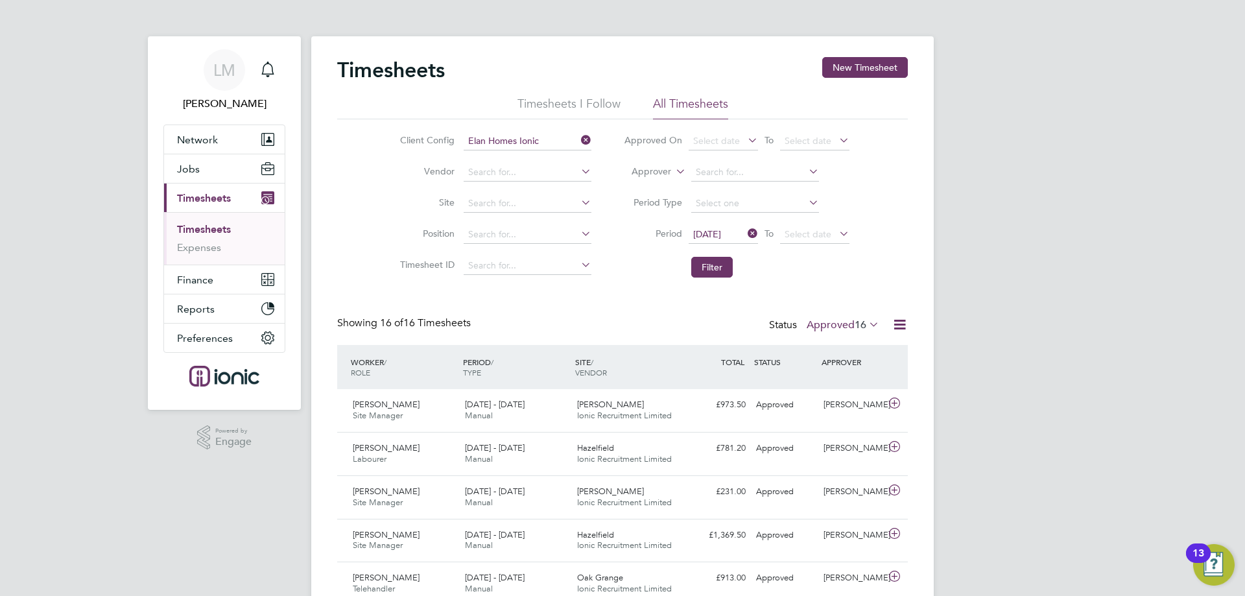
click at [204, 220] on ul "Timesheets Expenses" at bounding box center [224, 238] width 121 height 53
click at [204, 225] on link "Timesheets" at bounding box center [204, 229] width 54 height 12
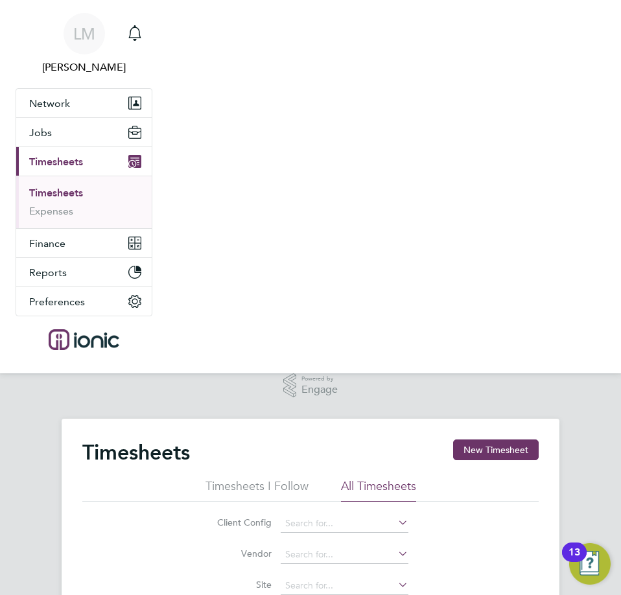
scroll to position [33, 89]
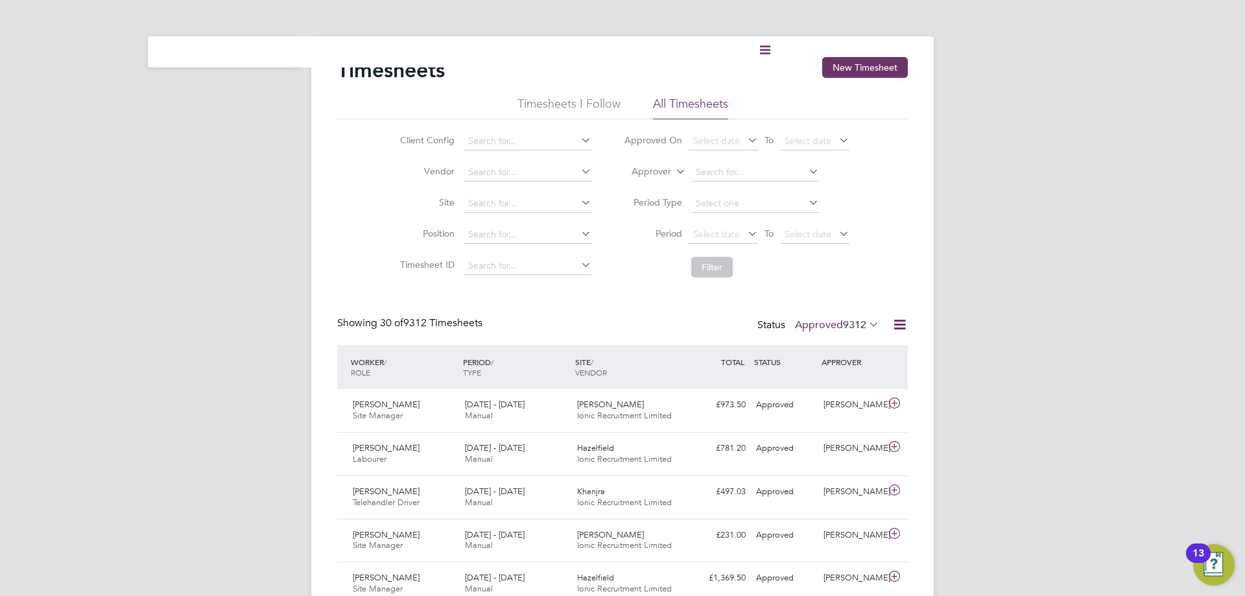
scroll to position [6, 6]
click at [838, 329] on label "Approved 9312" at bounding box center [837, 324] width 84 height 13
click at [730, 225] on li "Period Select date To Select date" at bounding box center [736, 234] width 258 height 31
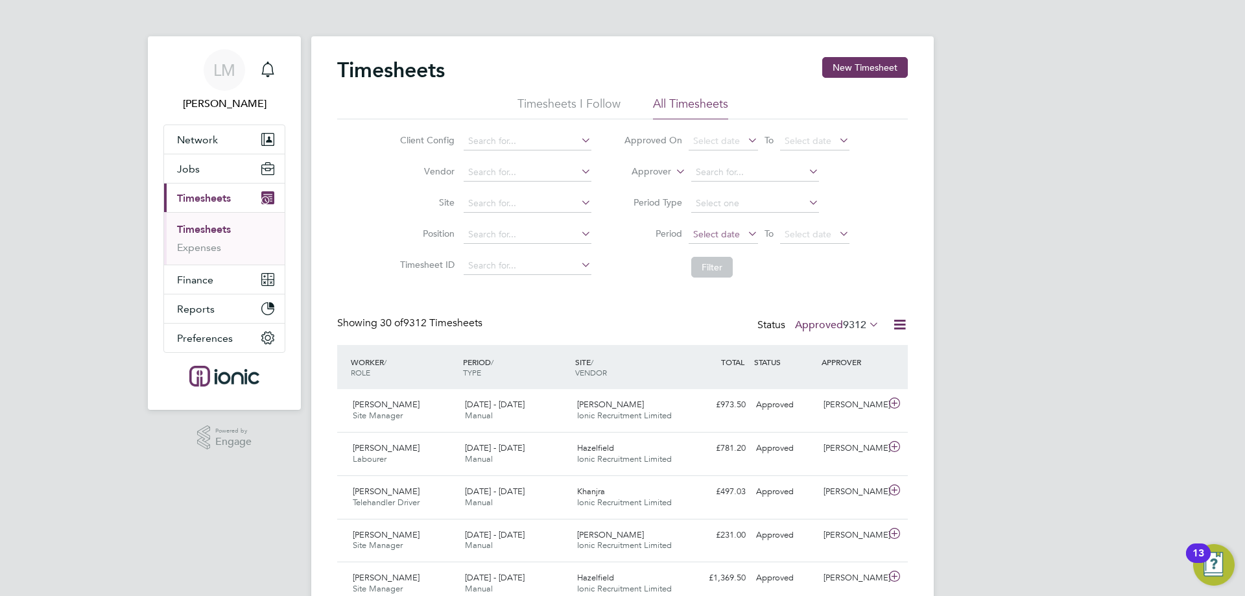
click at [730, 229] on span "Select date" at bounding box center [716, 234] width 47 height 12
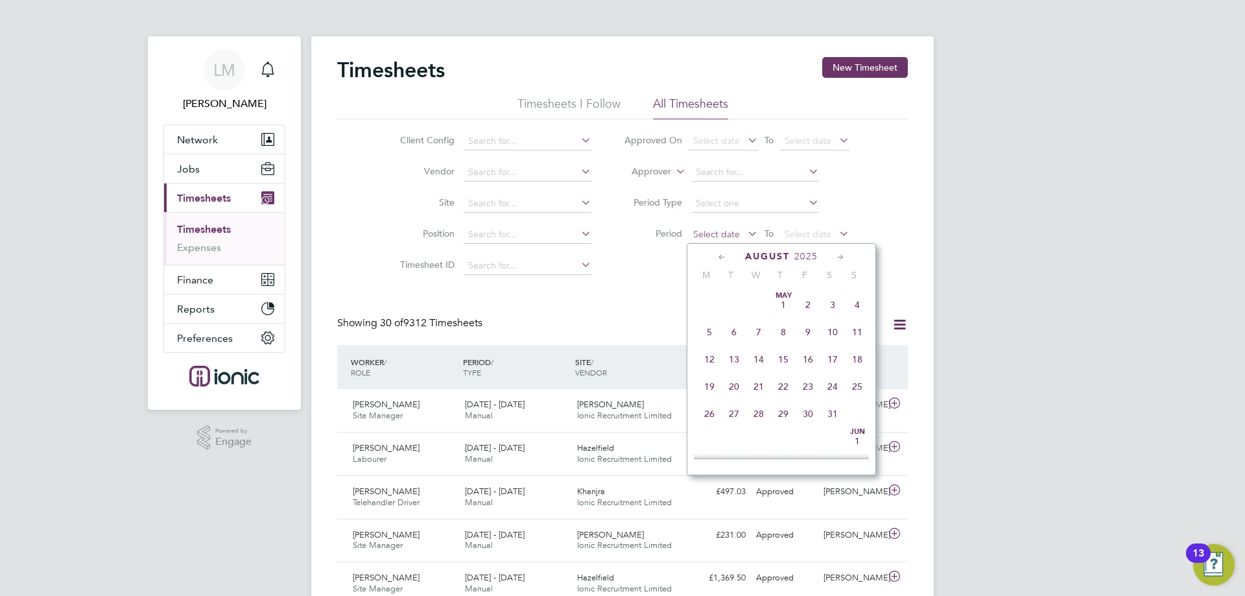
scroll to position [505, 0]
click at [709, 329] on span "18" at bounding box center [709, 319] width 25 height 25
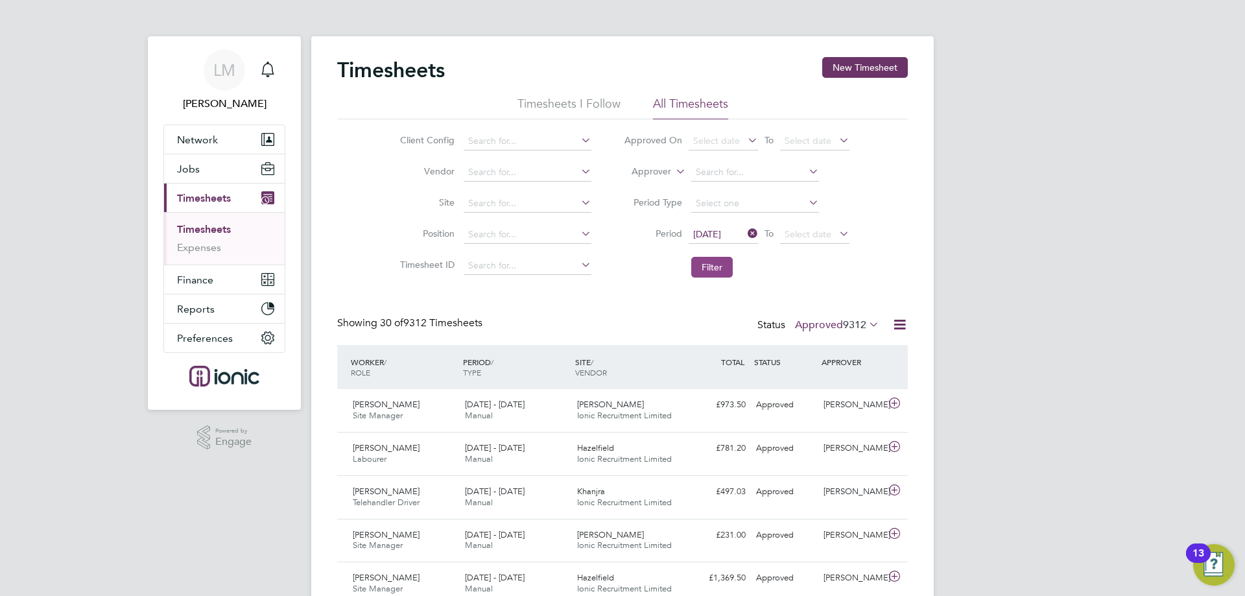
click at [716, 269] on button "Filter" at bounding box center [711, 267] width 41 height 21
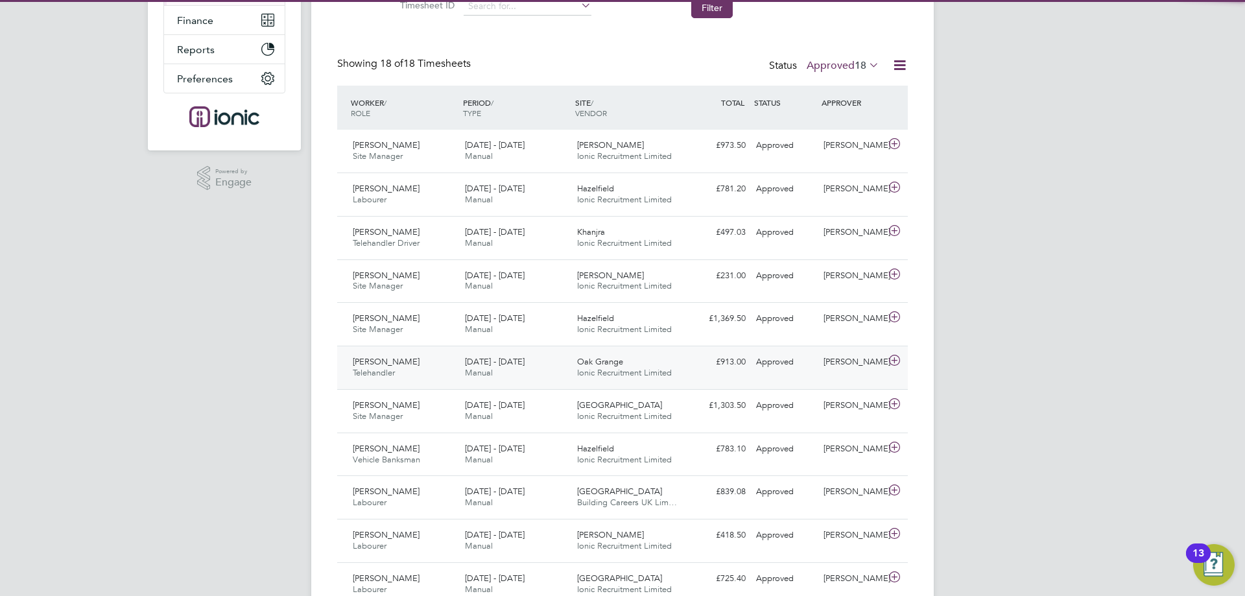
scroll to position [6, 6]
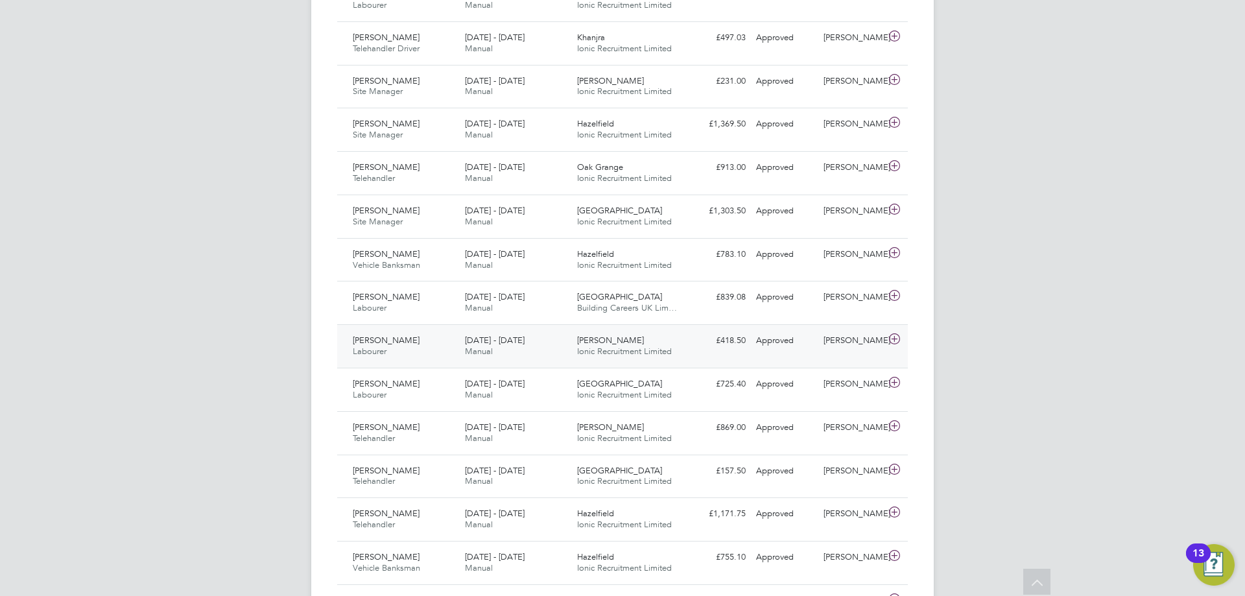
click at [431, 335] on div "Paul Rodgers Labourer 18 - 24 Aug 2025" at bounding box center [403, 346] width 112 height 32
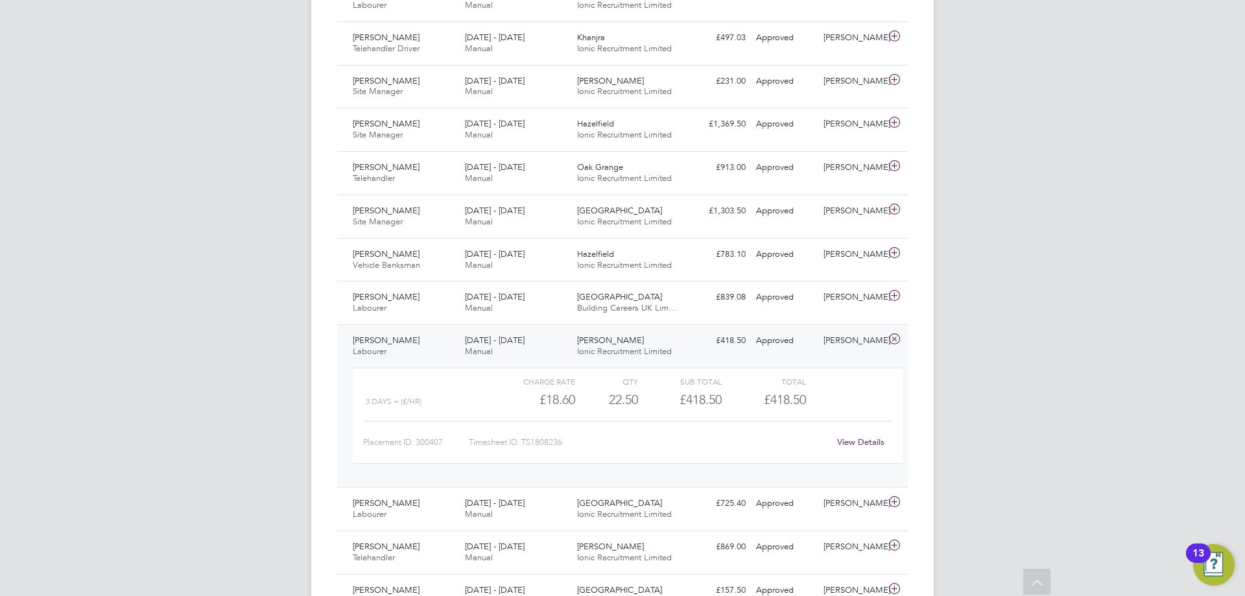
click at [875, 439] on link "View Details" at bounding box center [860, 441] width 47 height 11
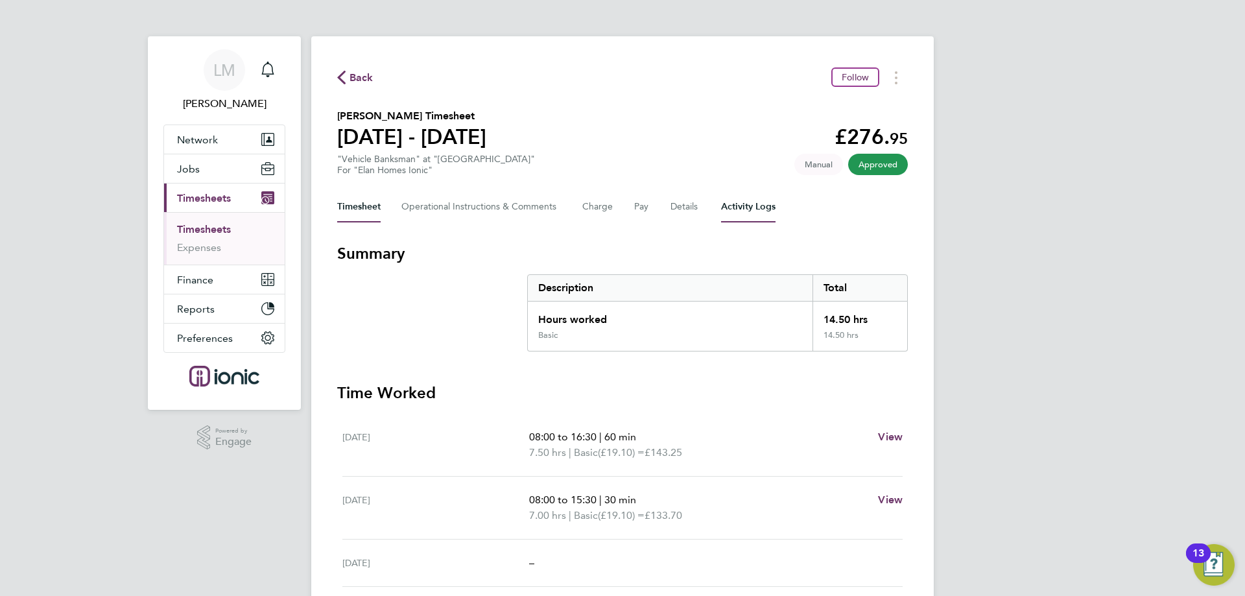
click at [762, 204] on Logs-tab "Activity Logs" at bounding box center [748, 206] width 54 height 31
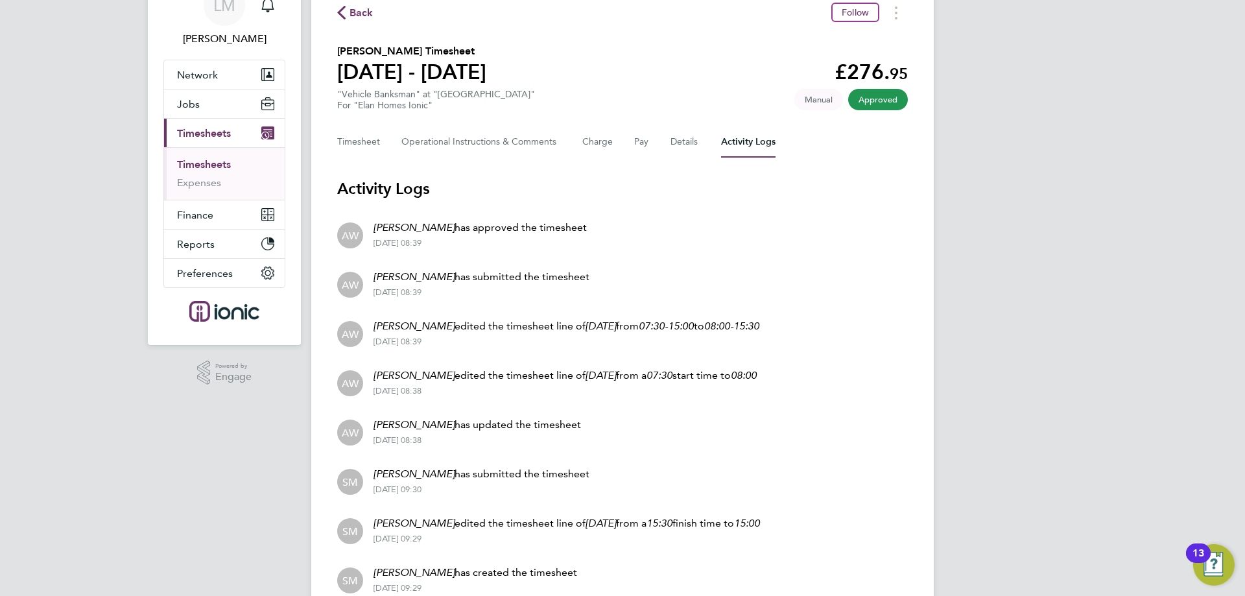
scroll to position [124, 0]
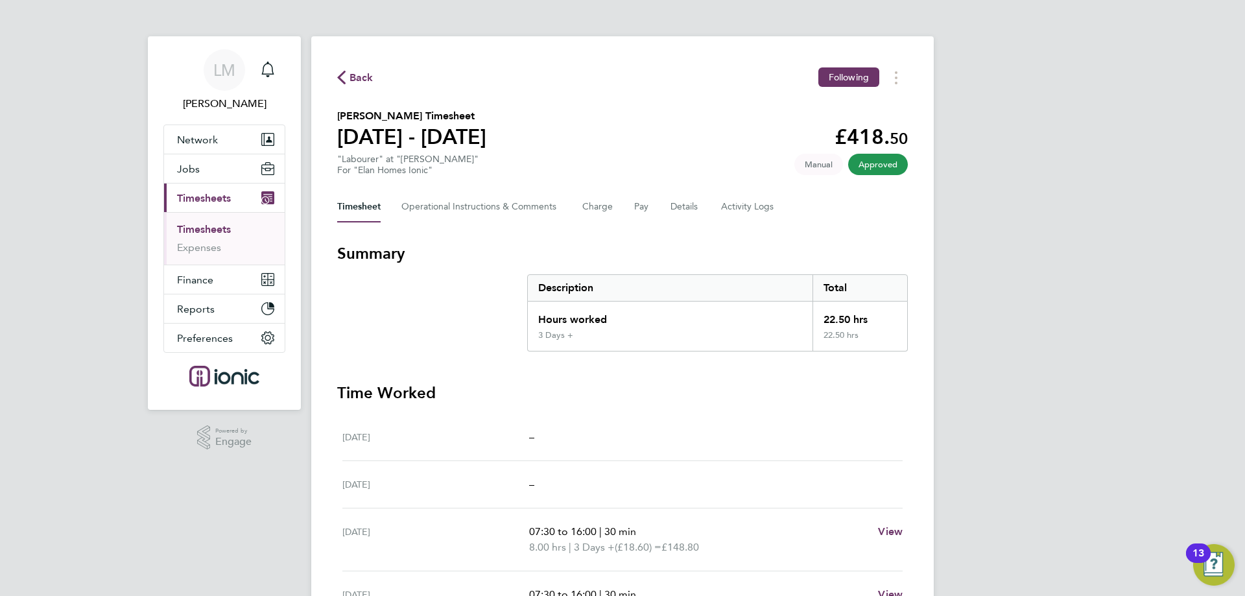
click at [701, 208] on div "Timesheet Operational Instructions & Comments Charge Pay Details Activity Logs" at bounding box center [622, 206] width 570 height 31
click at [751, 209] on Logs-tab "Activity Logs" at bounding box center [748, 206] width 54 height 31
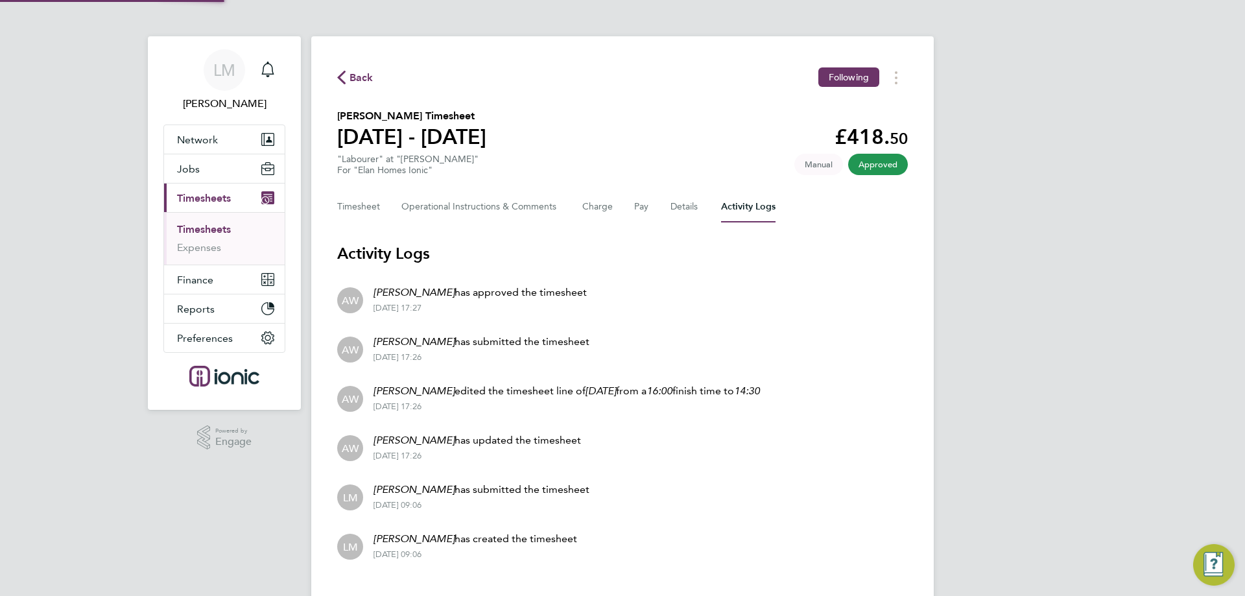
scroll to position [26, 0]
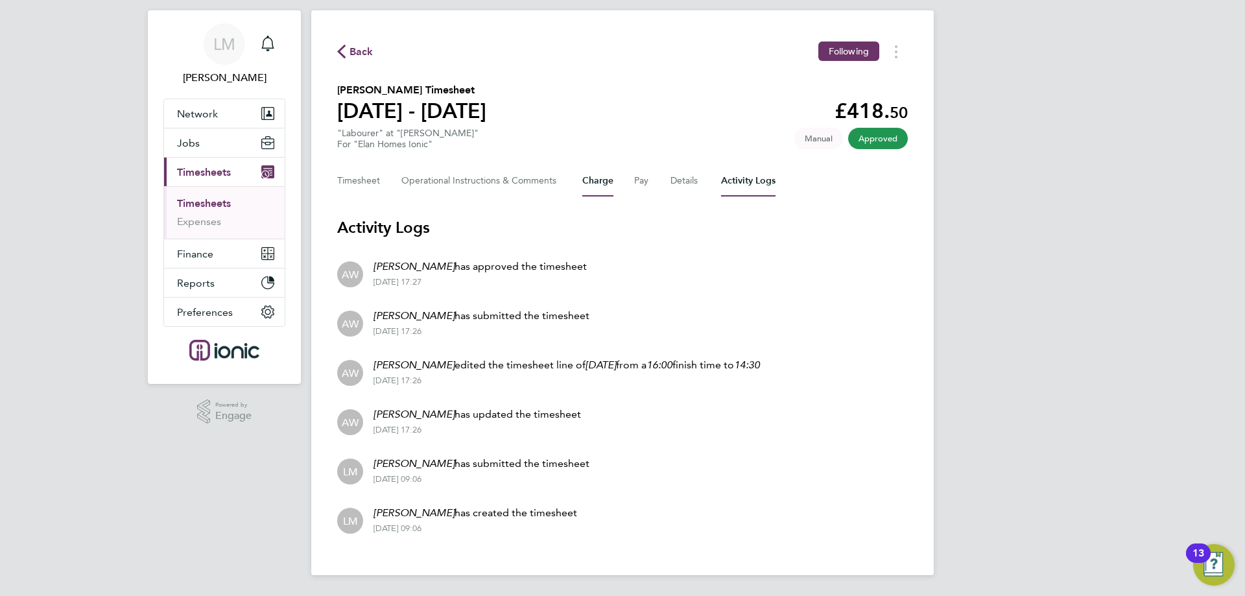
click at [602, 181] on button "Charge" at bounding box center [597, 180] width 31 height 31
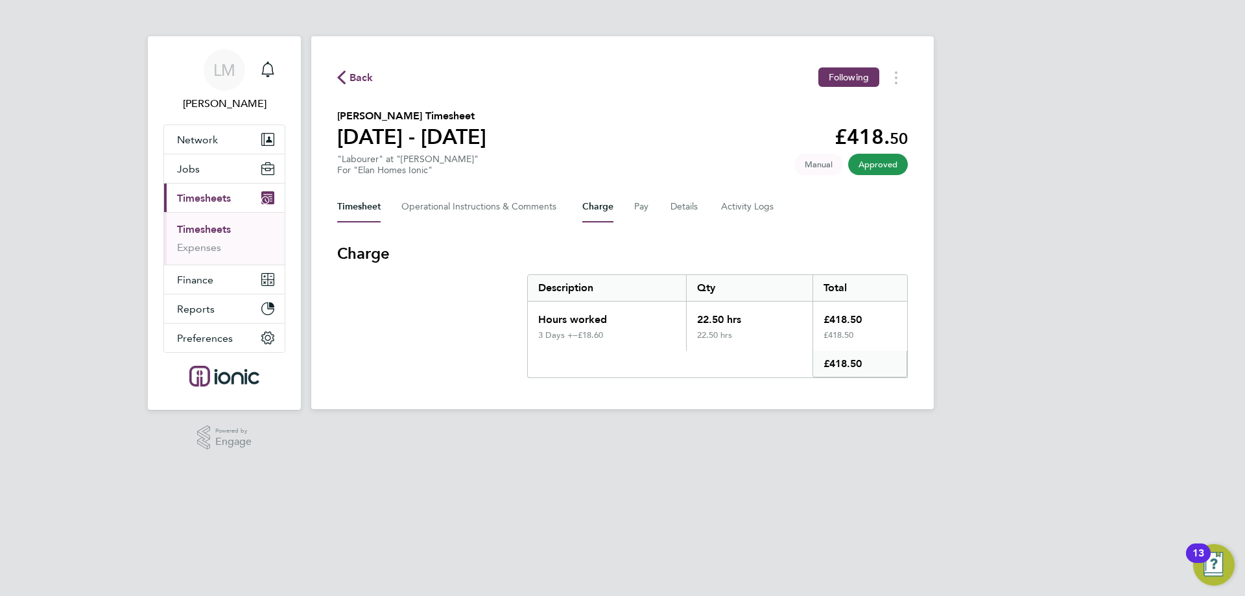
click at [361, 210] on button "Timesheet" at bounding box center [358, 206] width 43 height 31
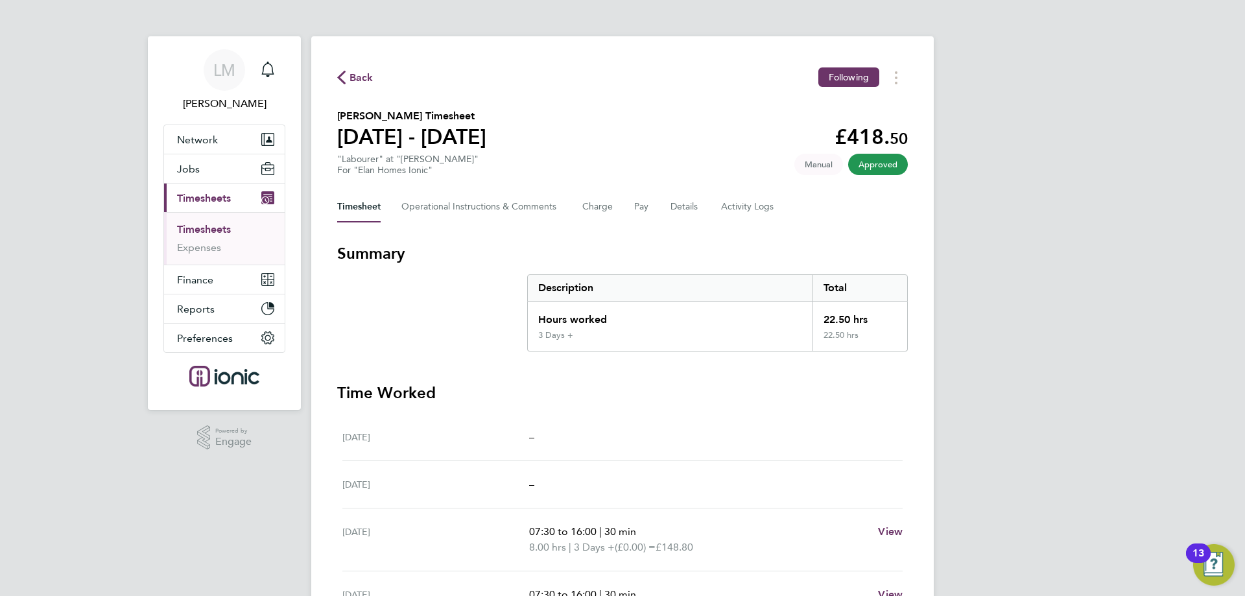
scroll to position [215, 0]
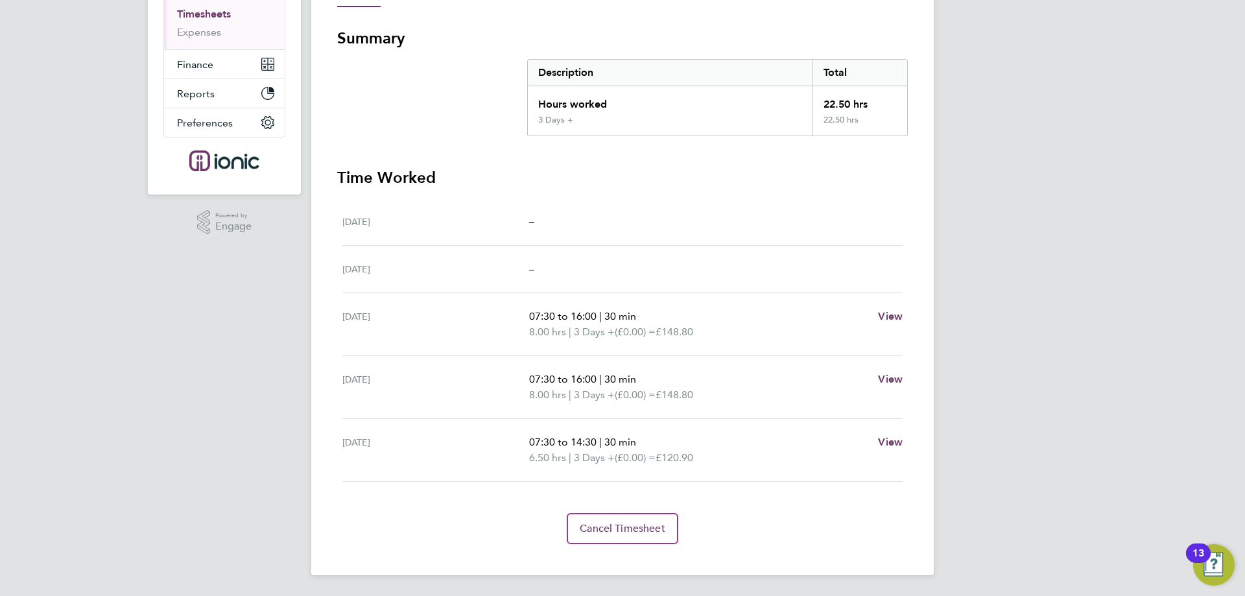
drag, startPoint x: 486, startPoint y: 235, endPoint x: 561, endPoint y: 197, distance: 84.4
click at [487, 235] on div "[DATE] –" at bounding box center [622, 221] width 560 height 47
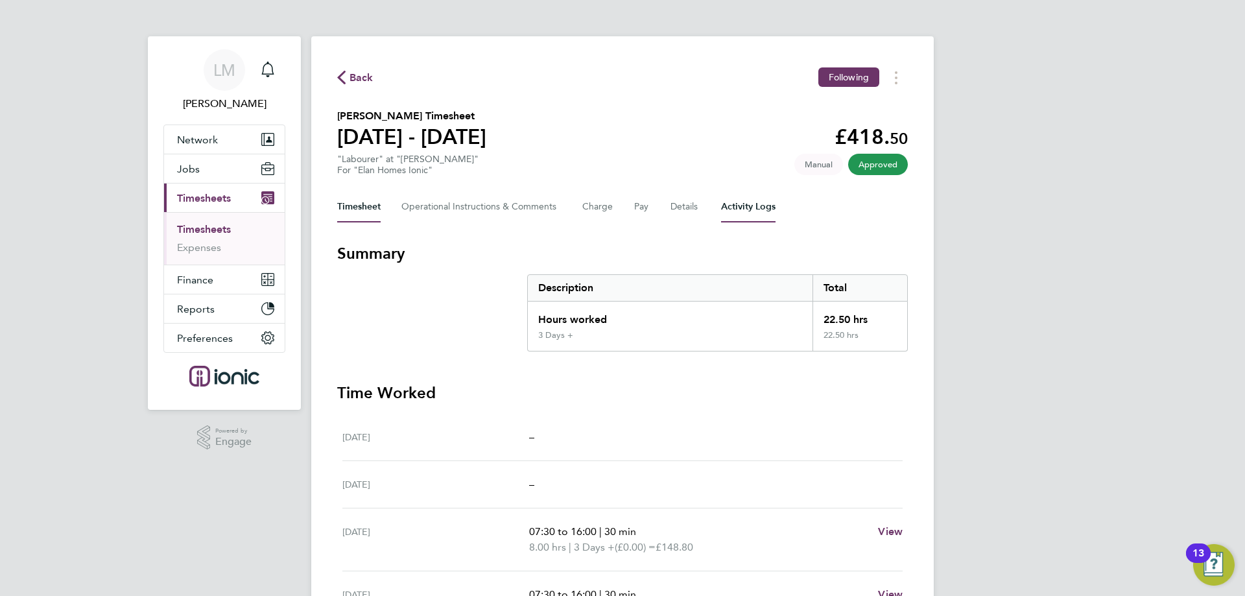
click at [736, 207] on Logs-tab "Activity Logs" at bounding box center [748, 206] width 54 height 31
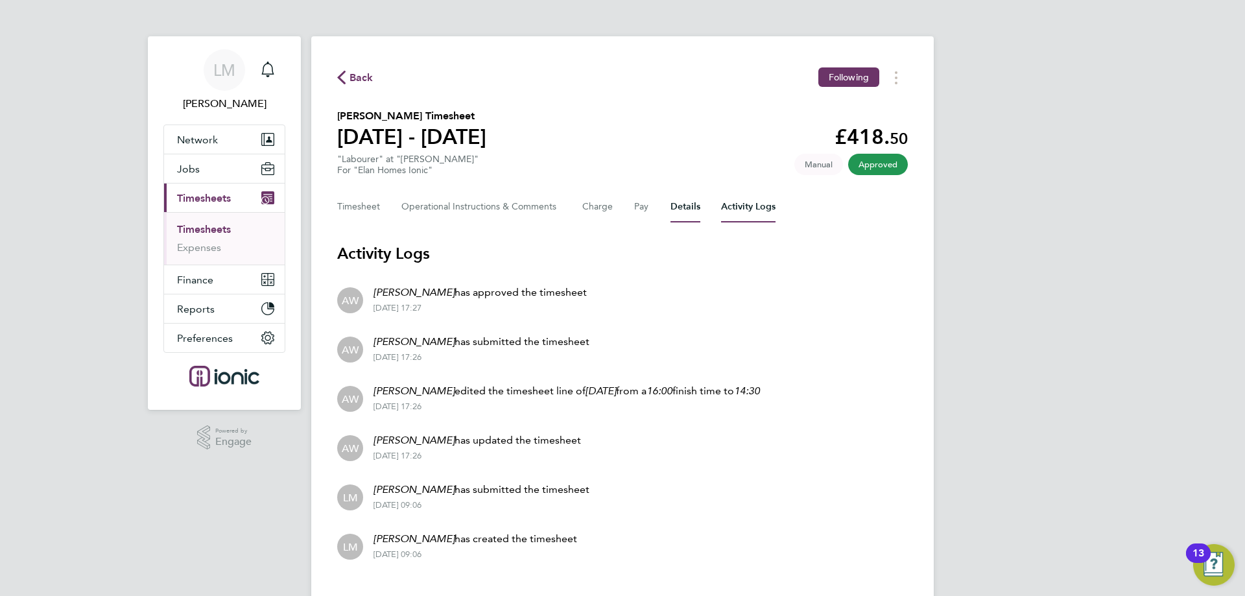
click at [690, 207] on button "Details" at bounding box center [685, 206] width 30 height 31
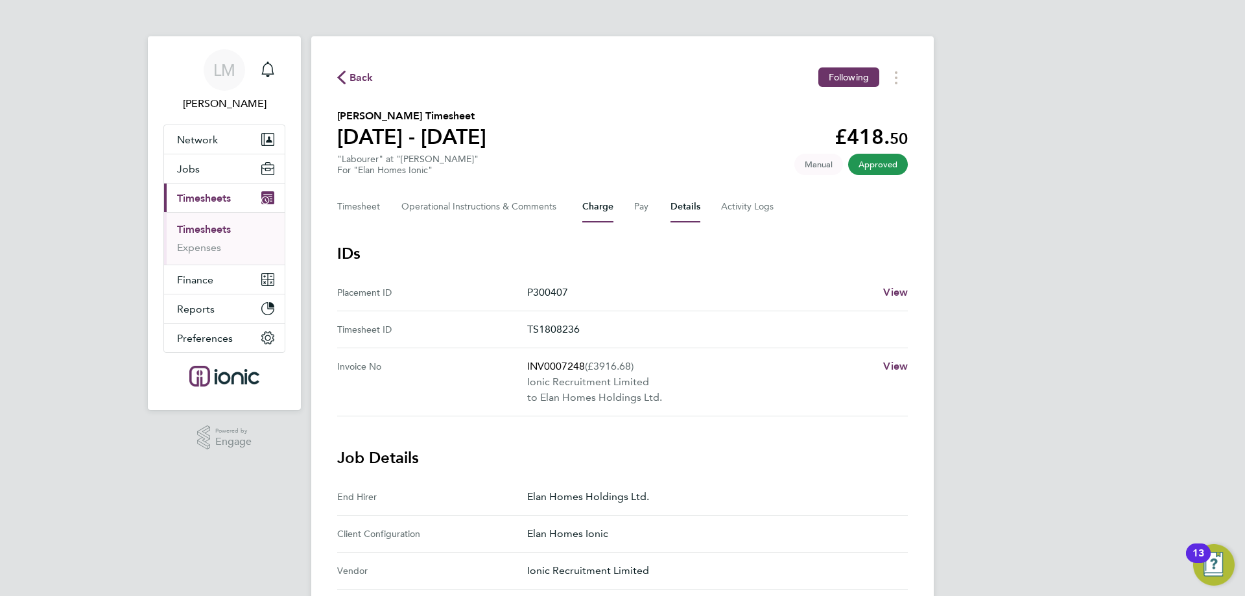
click at [588, 205] on button "Charge" at bounding box center [597, 206] width 31 height 31
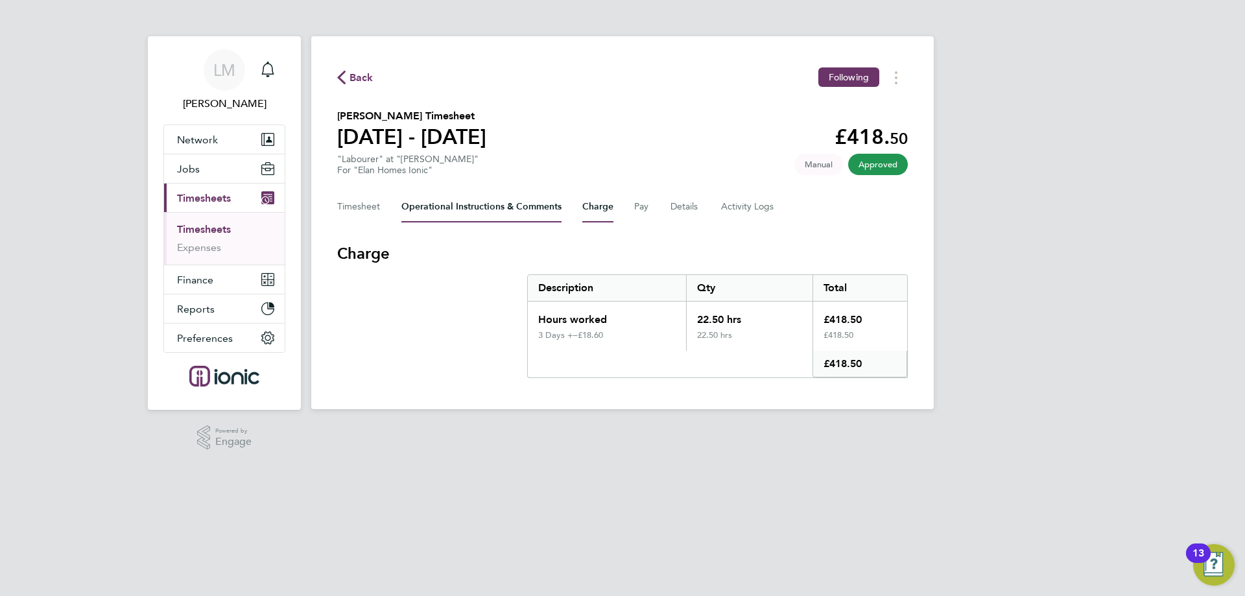
click at [482, 210] on Comments-tab "Operational Instructions & Comments" at bounding box center [481, 206] width 160 height 31
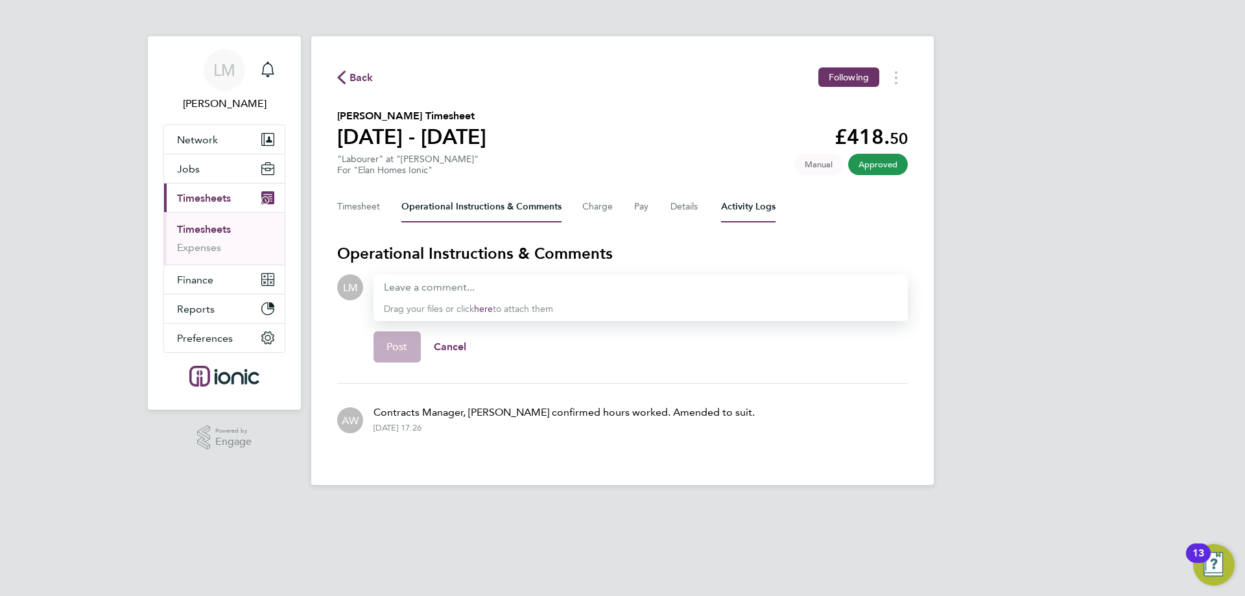
click at [761, 207] on Logs-tab "Activity Logs" at bounding box center [748, 206] width 54 height 31
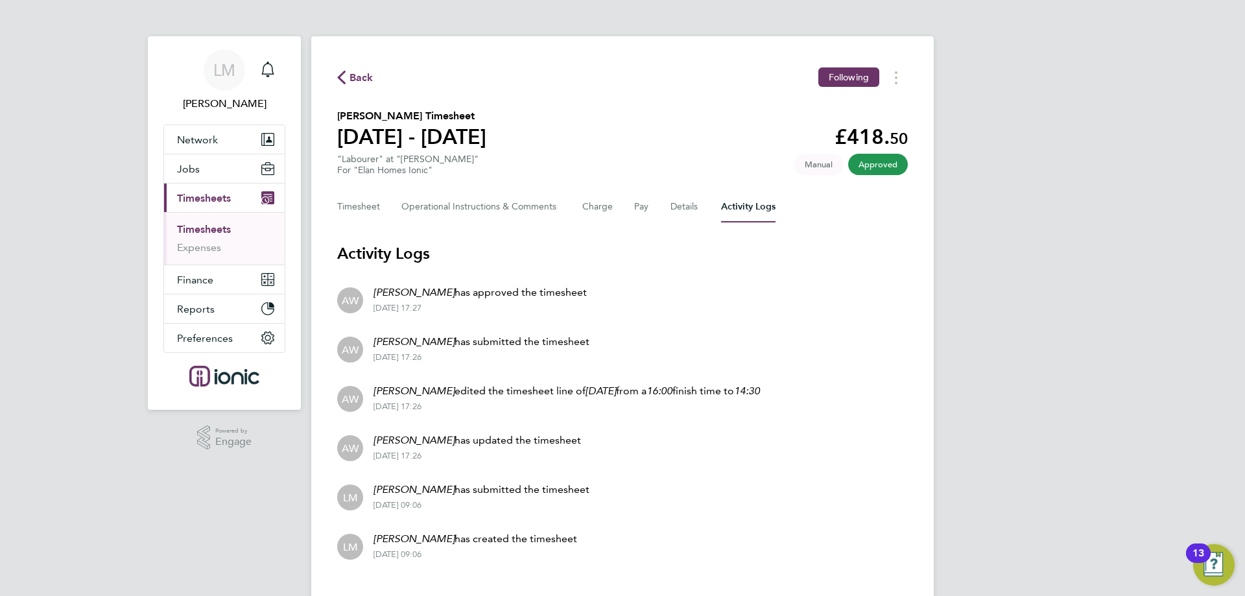
click at [204, 229] on link "Timesheets" at bounding box center [204, 229] width 54 height 12
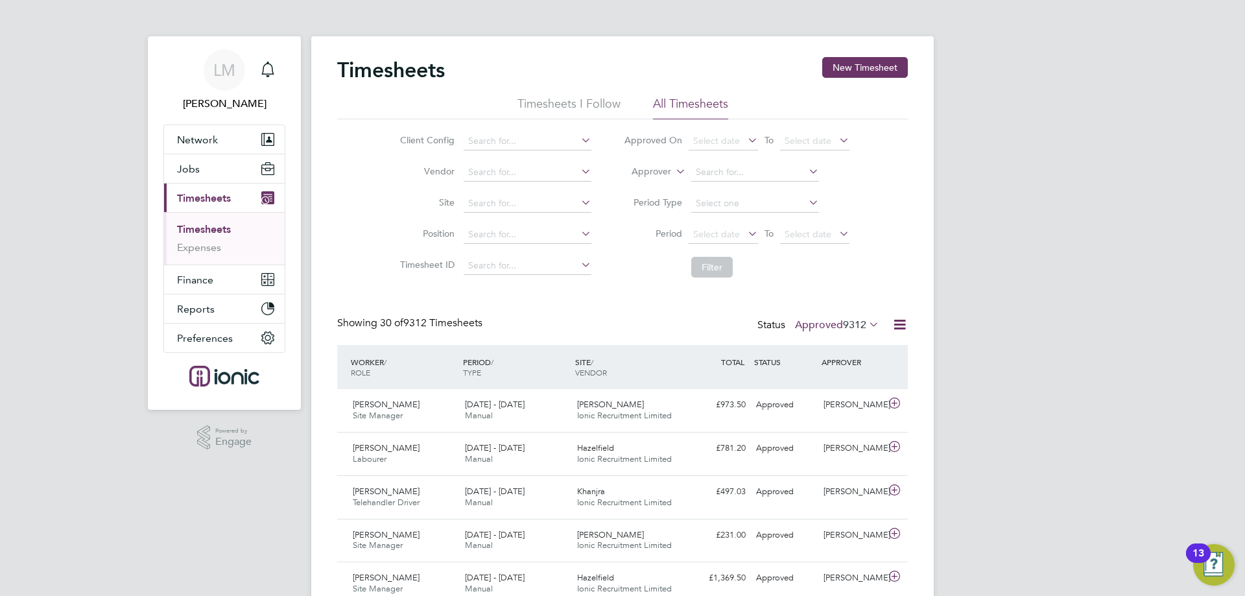
drag, startPoint x: 819, startPoint y: 325, endPoint x: 839, endPoint y: 352, distance: 33.5
click at [820, 325] on label "Approved 9312" at bounding box center [837, 324] width 84 height 13
drag, startPoint x: 715, startPoint y: 330, endPoint x: 727, endPoint y: 301, distance: 31.7
click at [716, 329] on div "Showing 30 of 9312 Timesheets Status Approved 9312" at bounding box center [622, 330] width 570 height 29
click at [719, 232] on span "Select date" at bounding box center [716, 234] width 47 height 12
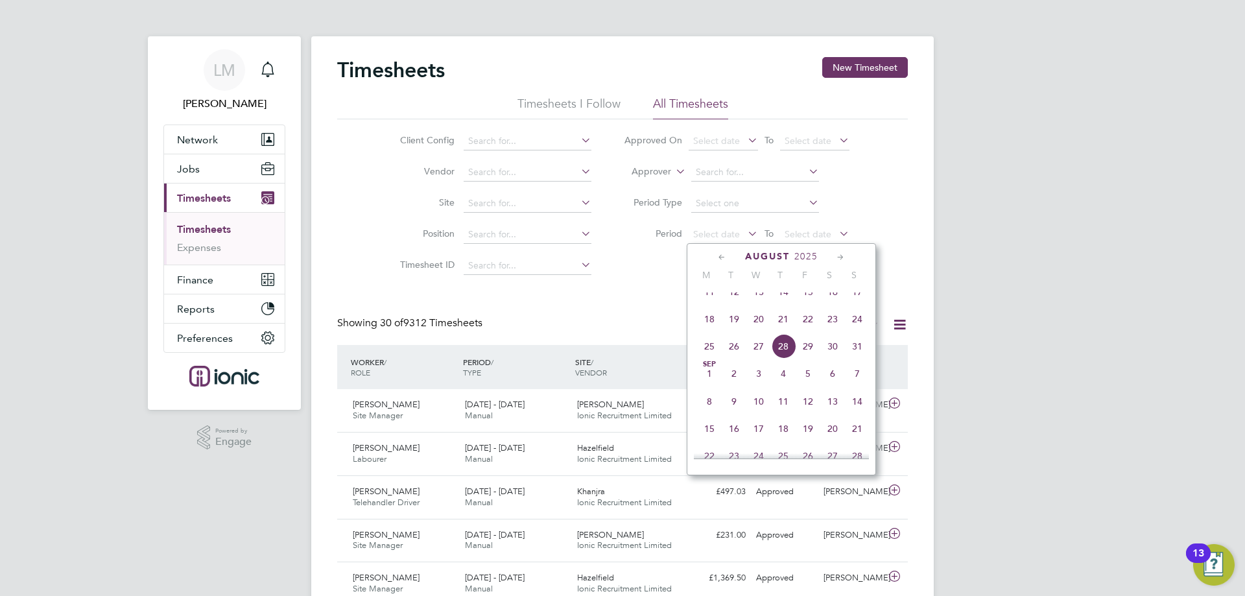
click at [710, 329] on span "18" at bounding box center [709, 319] width 25 height 25
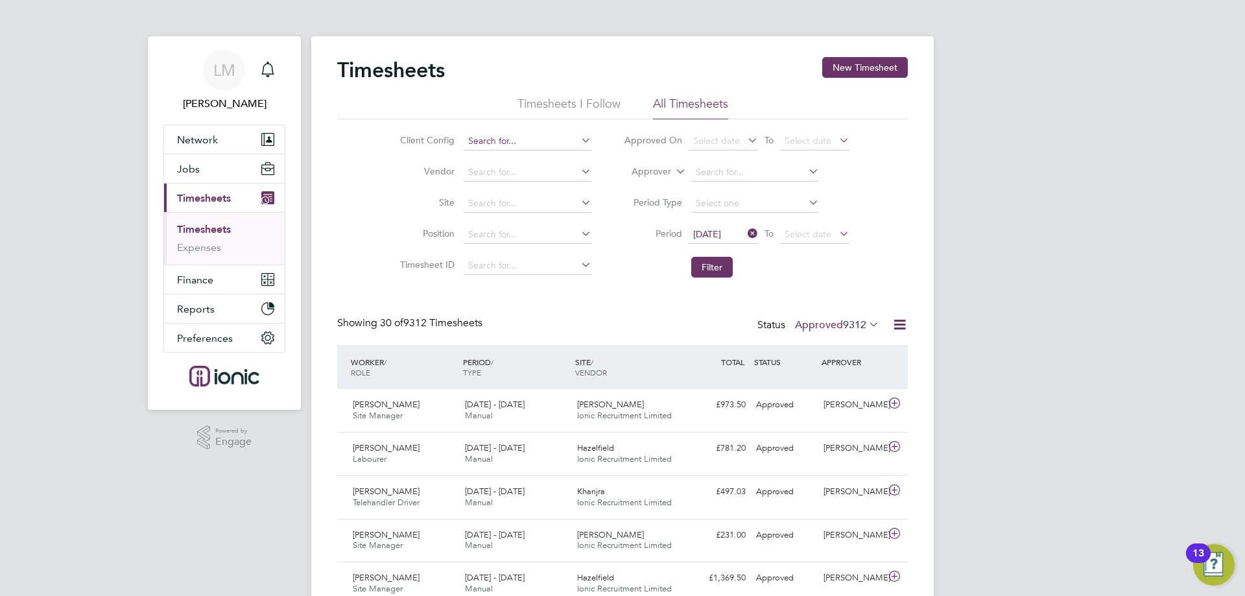
click at [567, 136] on input at bounding box center [528, 141] width 128 height 18
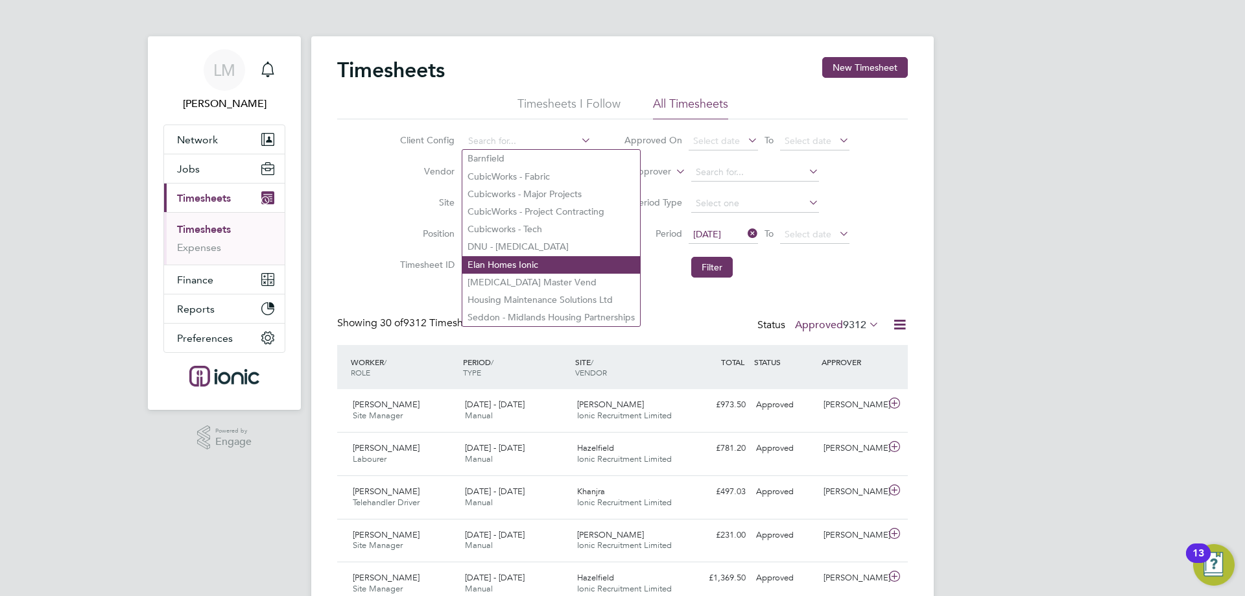
click at [510, 259] on li "Elan Homes Ionic" at bounding box center [551, 265] width 178 height 18
type input "Elan Homes Ionic"
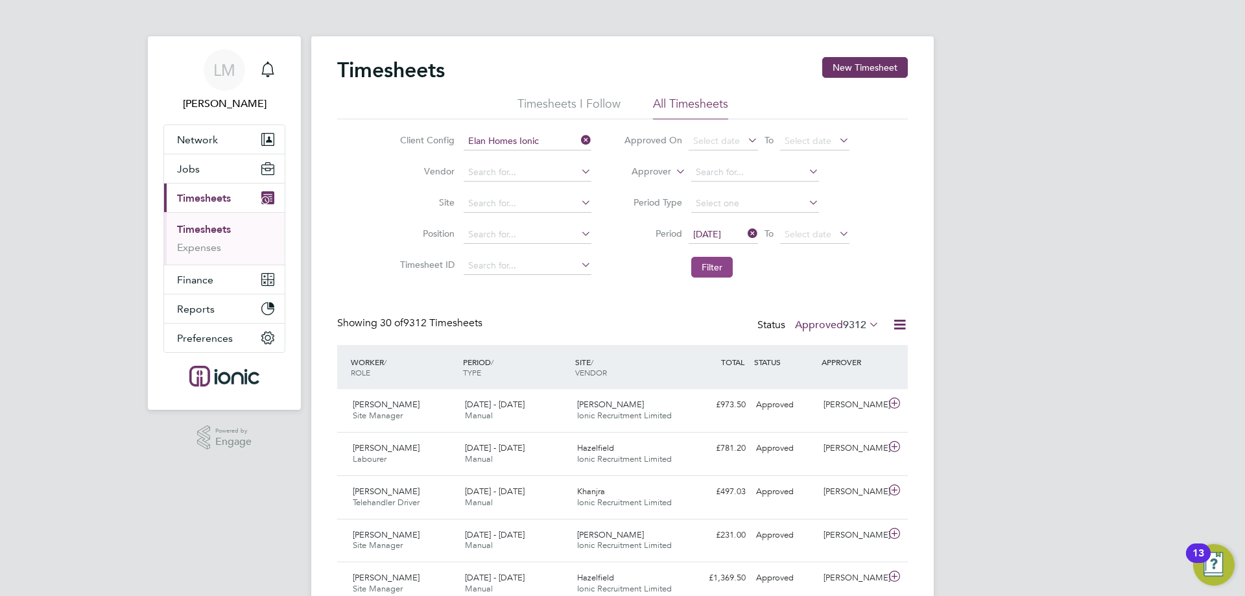
drag, startPoint x: 732, startPoint y: 269, endPoint x: 721, endPoint y: 266, distance: 11.3
click at [731, 269] on button "Filter" at bounding box center [711, 267] width 41 height 21
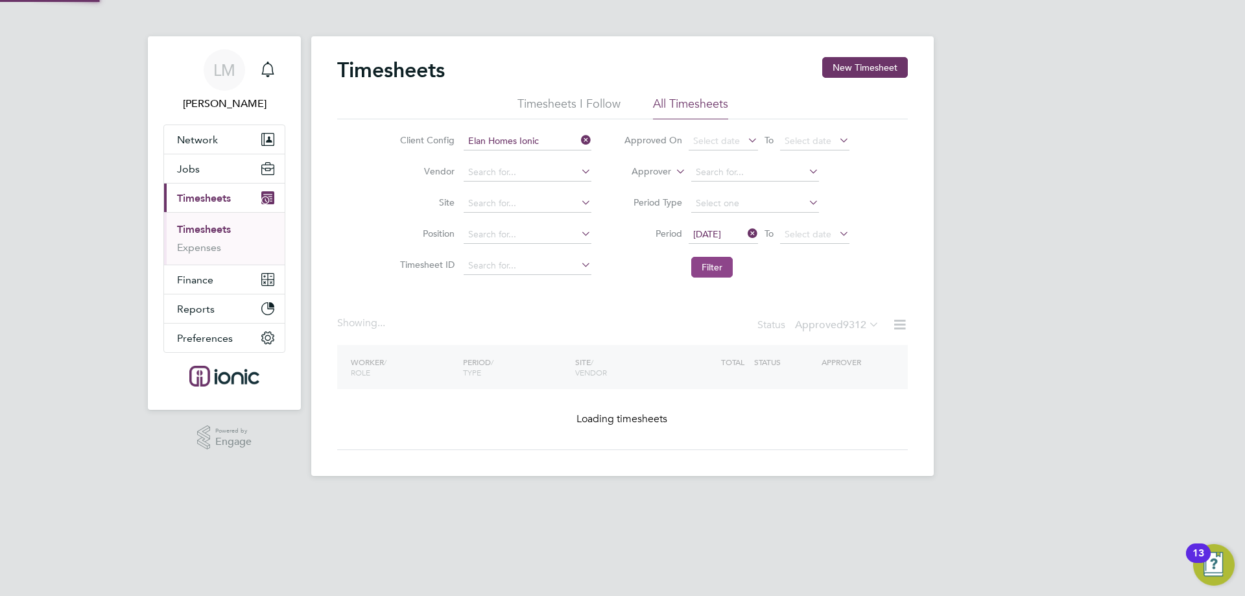
click at [721, 266] on button "Filter" at bounding box center [711, 267] width 41 height 21
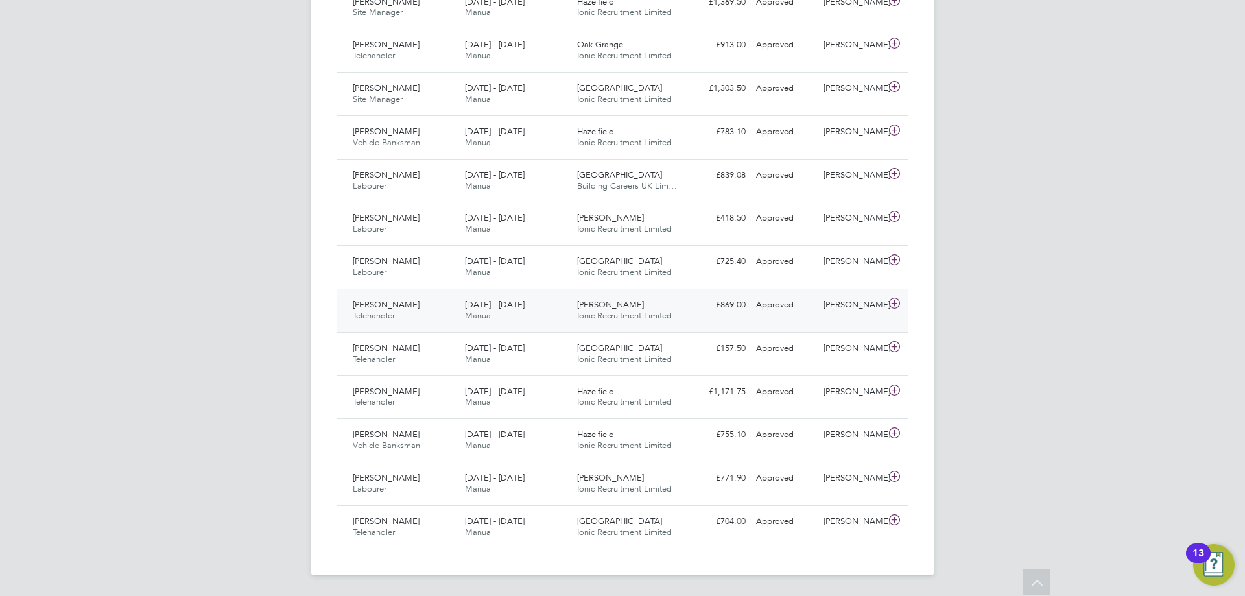
click at [454, 309] on div "Jason Ordano Telehandler 18 - 24 Aug 2025" at bounding box center [403, 310] width 112 height 32
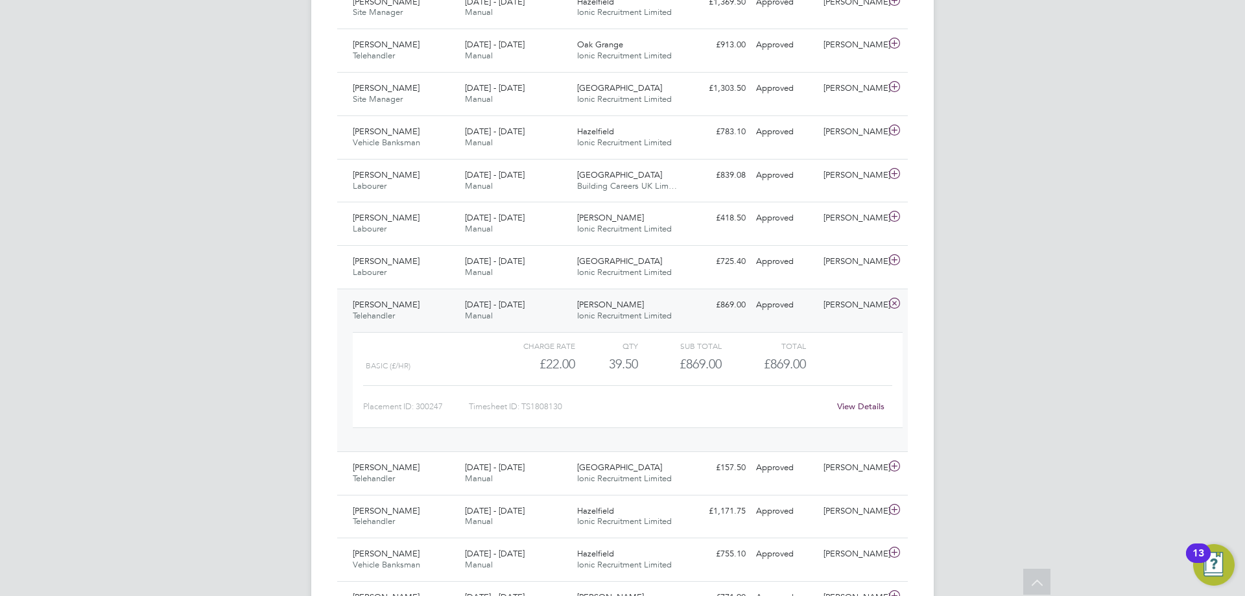
click at [545, 308] on div "18 - 24 Aug 2025 Manual" at bounding box center [516, 310] width 112 height 32
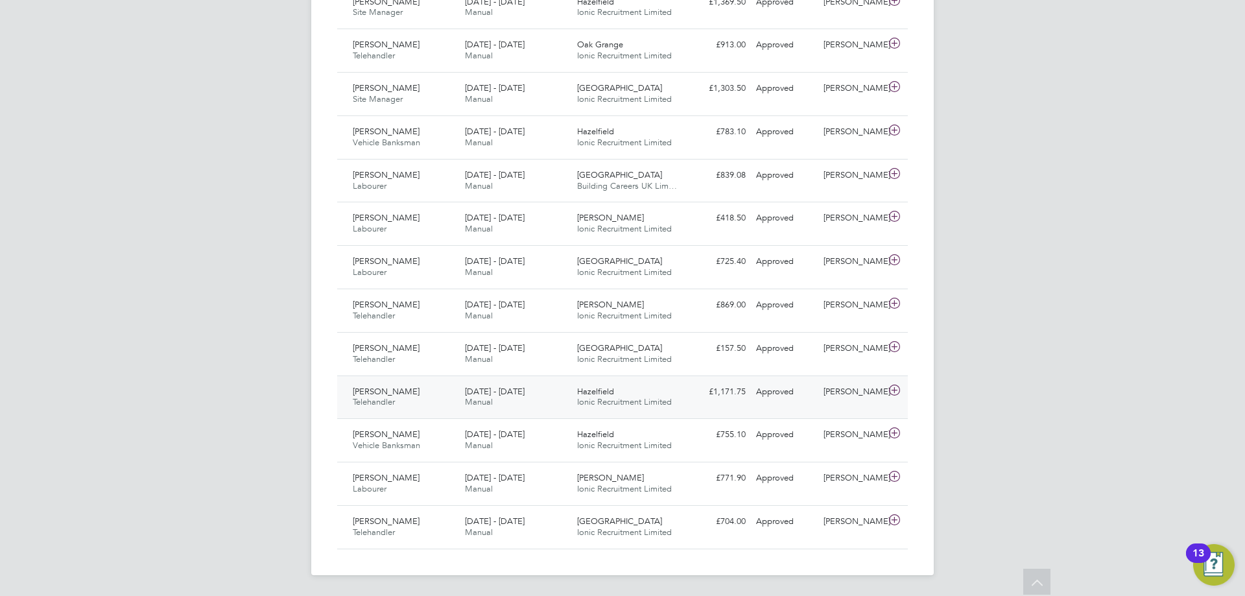
click at [447, 398] on div "Spencer Toon Telehandler 18 - 24 Aug 2025" at bounding box center [403, 397] width 112 height 32
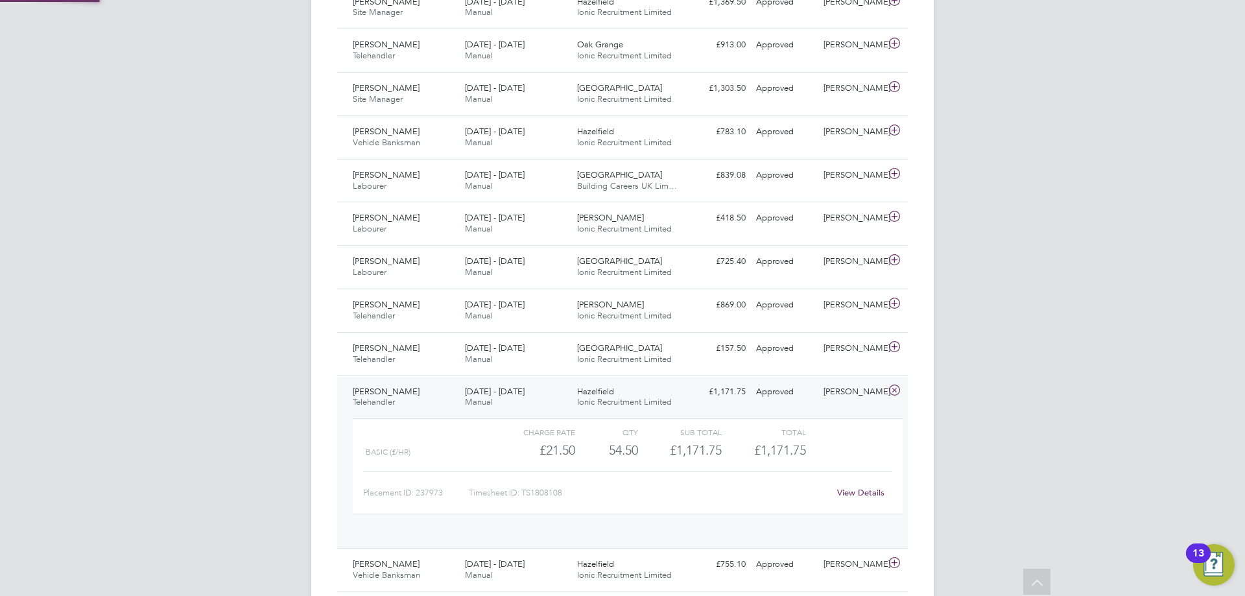
click at [453, 395] on div "Spencer Toon Telehandler 18 - 24 Aug 2025" at bounding box center [403, 397] width 112 height 32
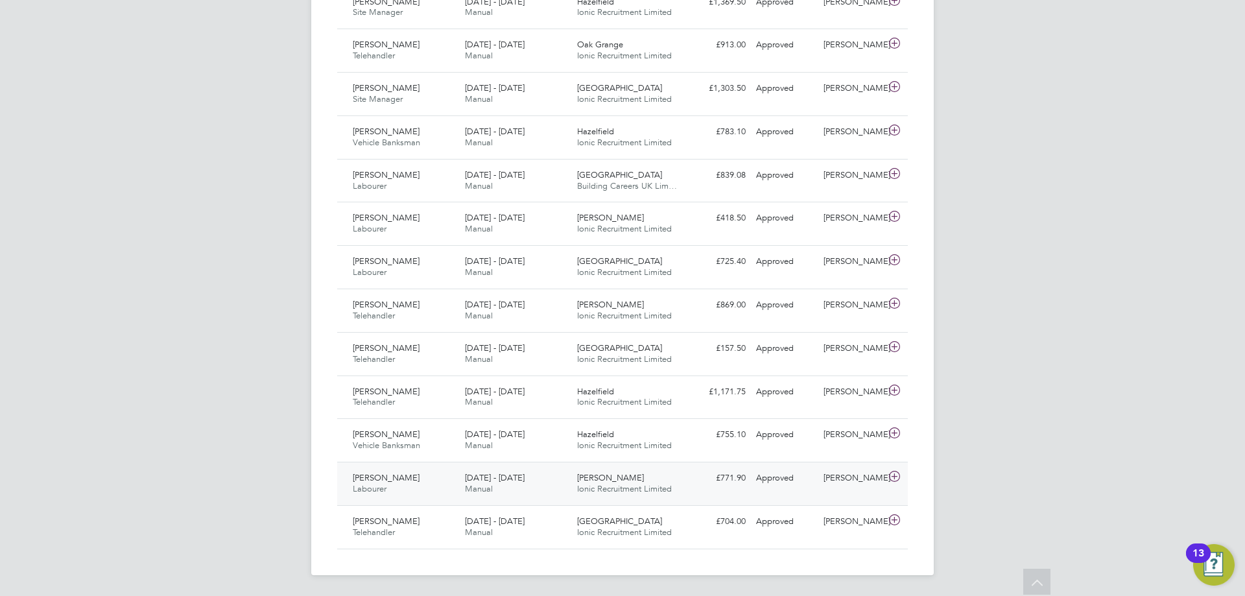
click at [429, 478] on div "Kieran Wright Labourer 18 - 24 Aug 2025" at bounding box center [403, 483] width 112 height 32
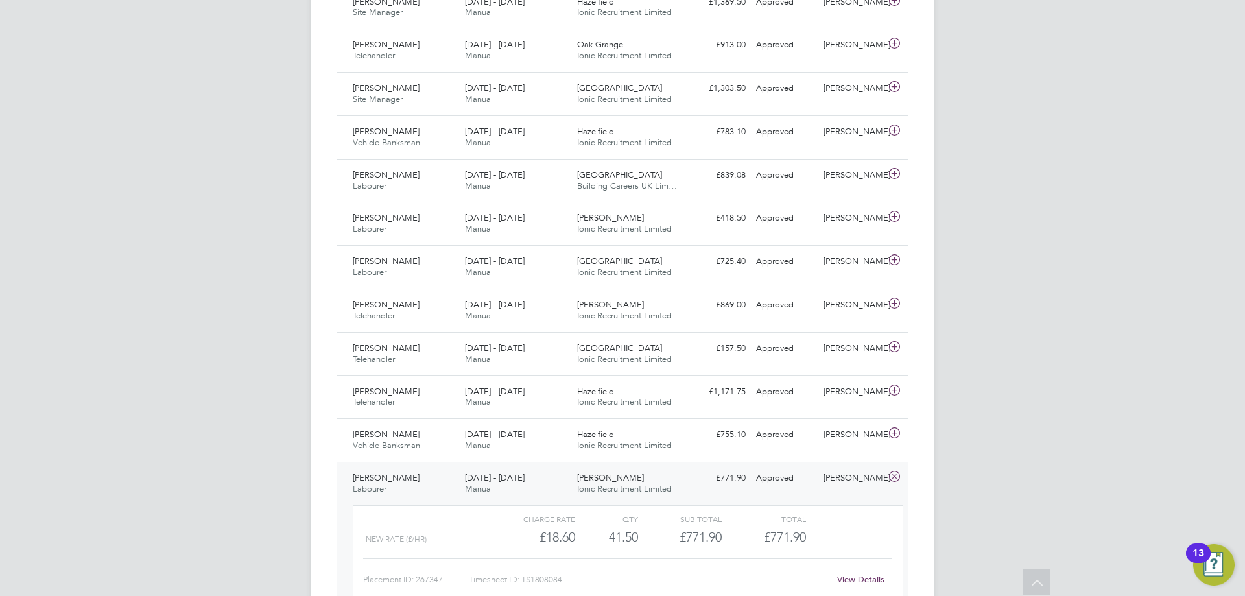
click at [856, 574] on link "View Details" at bounding box center [860, 579] width 47 height 11
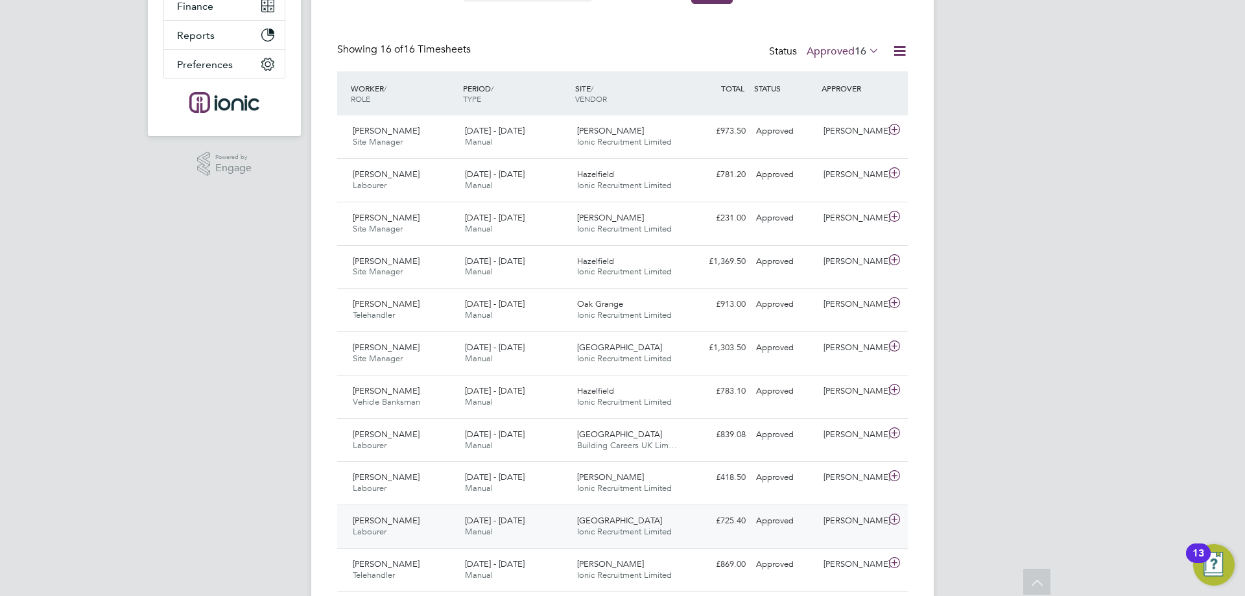
scroll to position [79, 0]
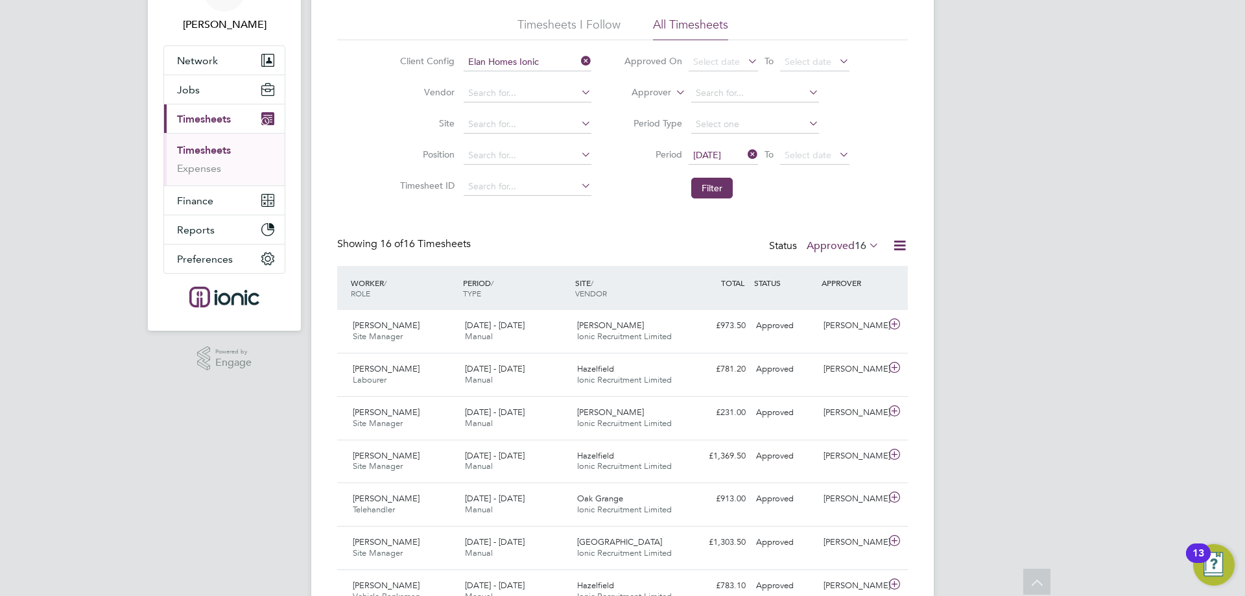
click at [535, 229] on div "Timesheets New Timesheet Timesheets I Follow All Timesheets Client Config Elan …" at bounding box center [622, 550] width 570 height 1144
click at [451, 224] on div "Timesheets New Timesheet Timesheets I Follow All Timesheets Client Config Elan …" at bounding box center [622, 550] width 570 height 1144
